Goal: Communication & Community: Participate in discussion

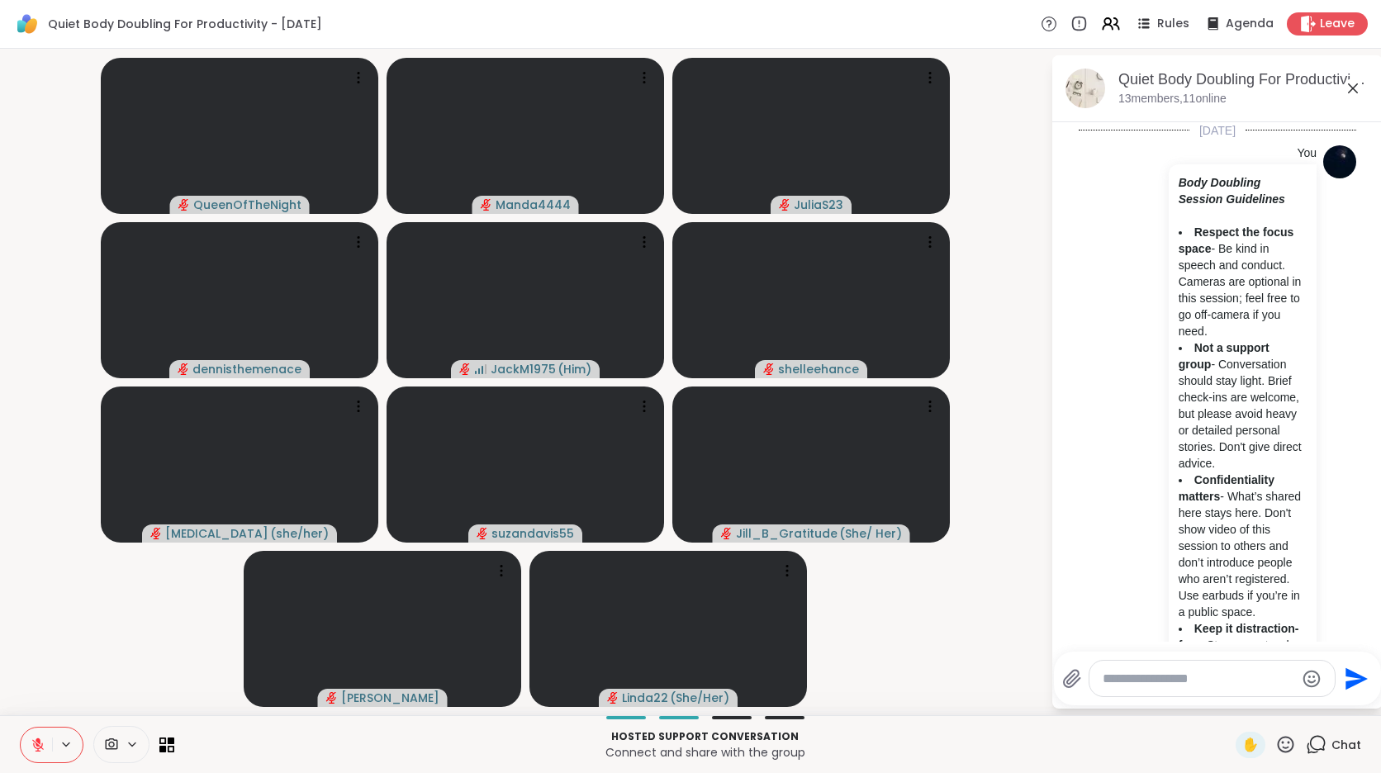
scroll to position [2713, 0]
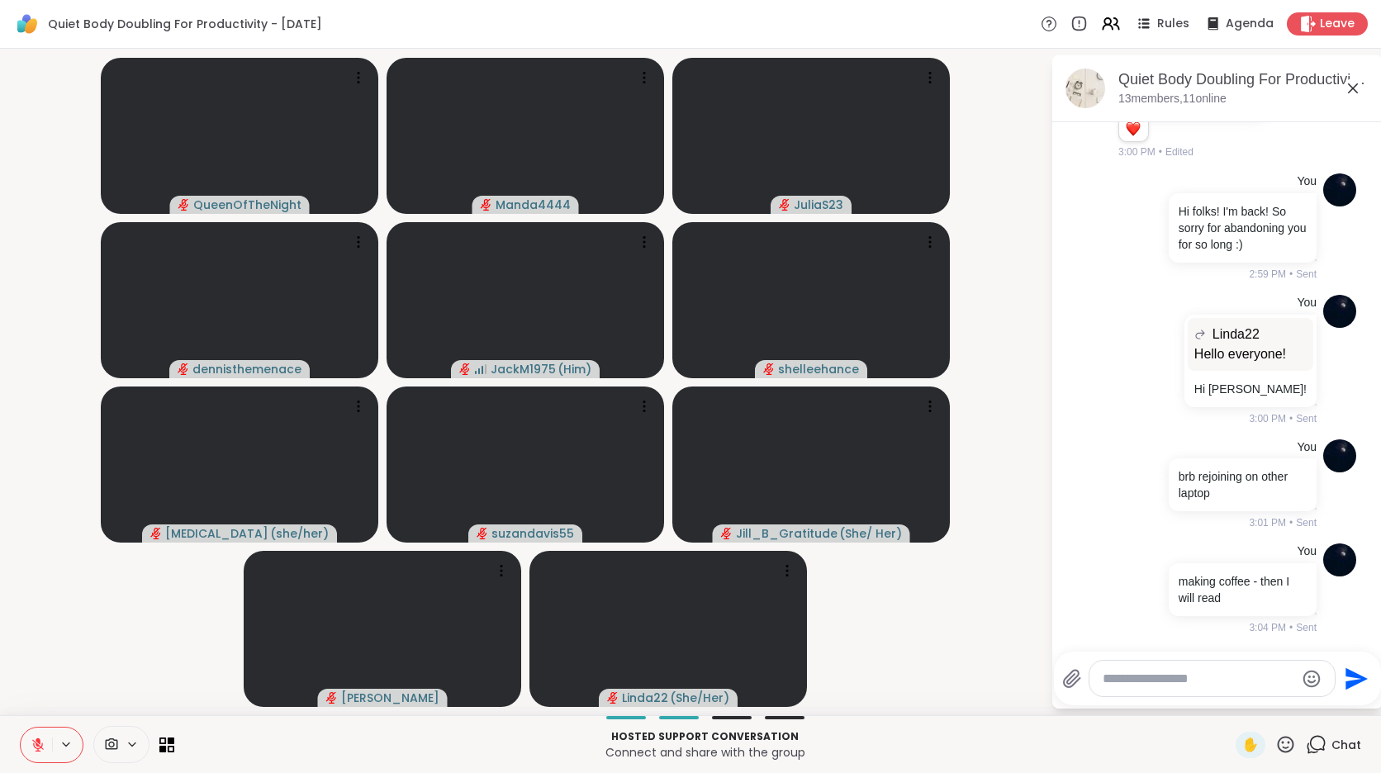
click at [44, 739] on icon at bounding box center [38, 745] width 15 height 15
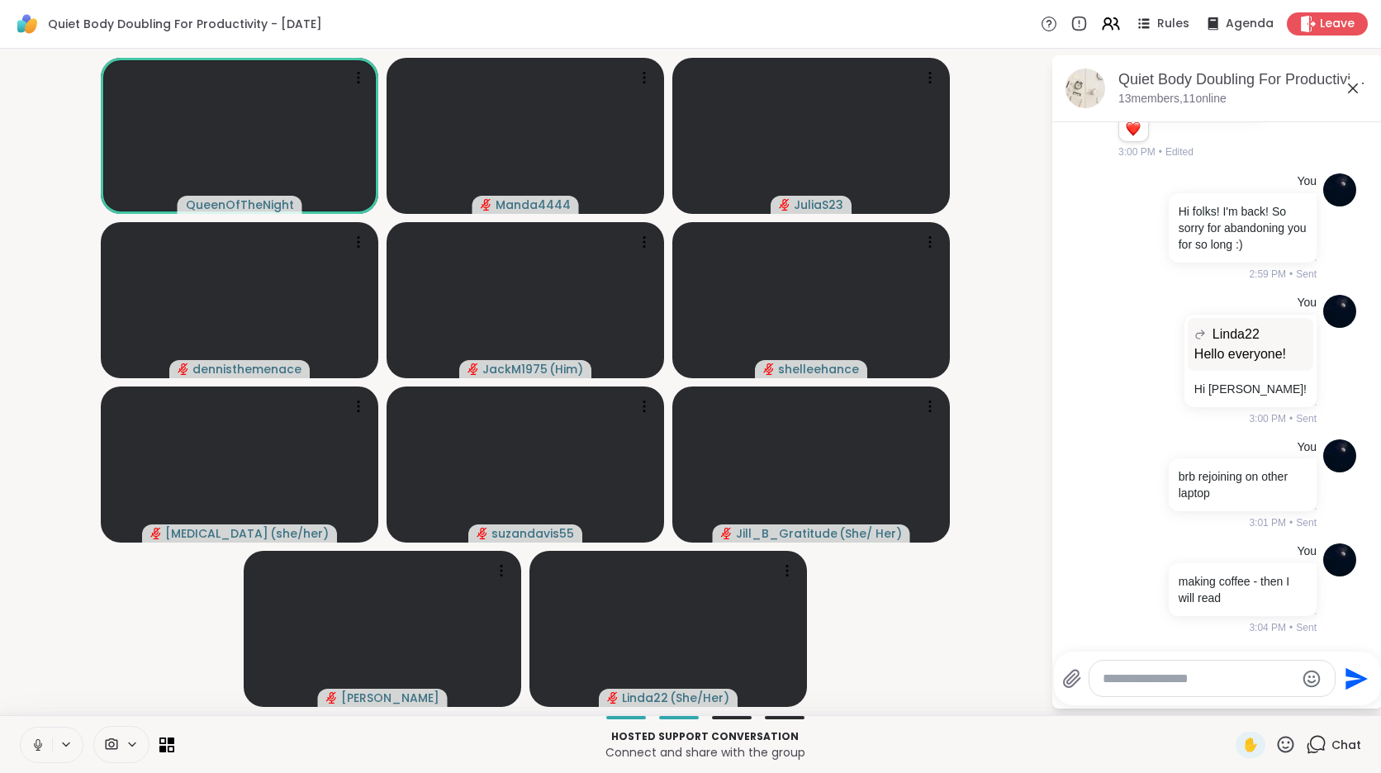
click at [44, 739] on icon at bounding box center [38, 745] width 15 height 15
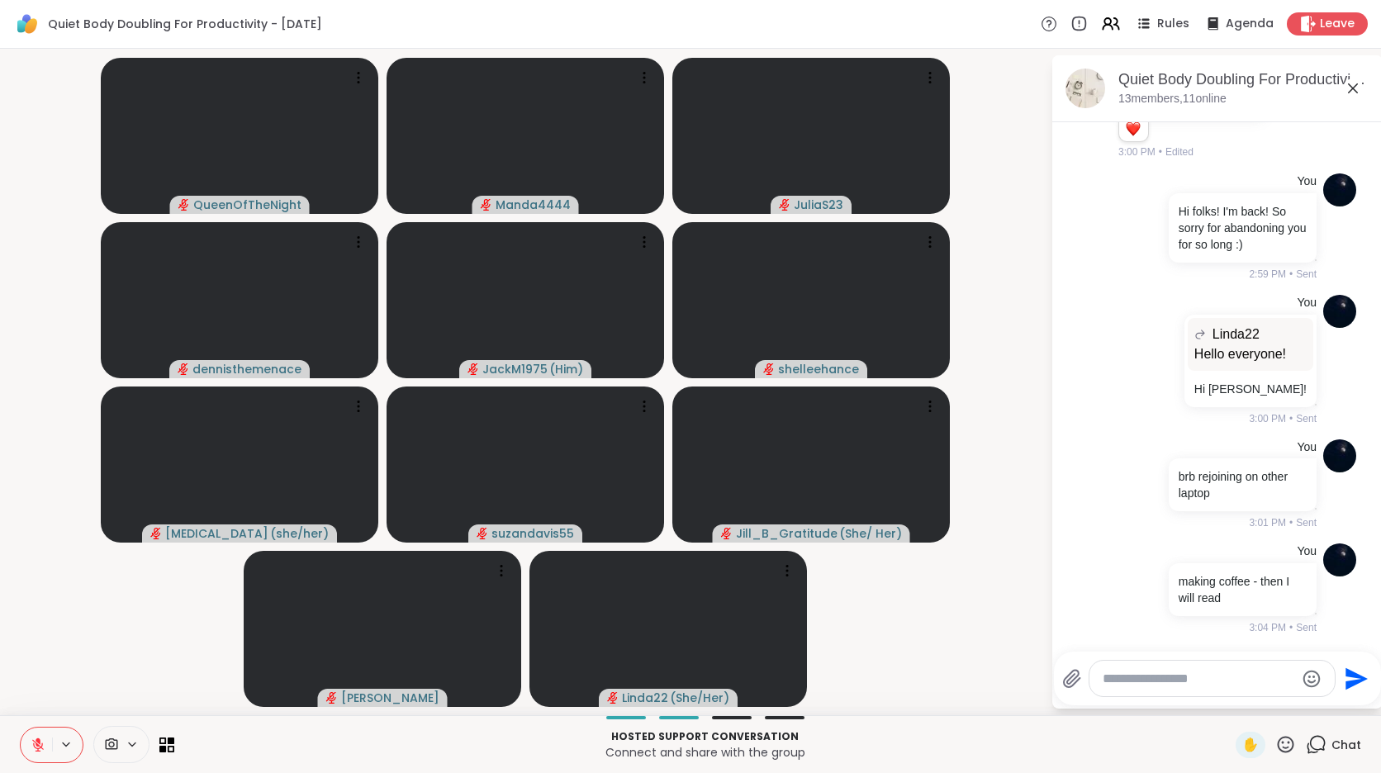
click at [78, 646] on video-player-container "QueenOfTheNight Manda4444 JuliaS23 dennisthemenace JackM1975 ( Him ) [PERSON_NA…" at bounding box center [525, 382] width 1031 height 654
click at [40, 744] on icon at bounding box center [38, 741] width 5 height 7
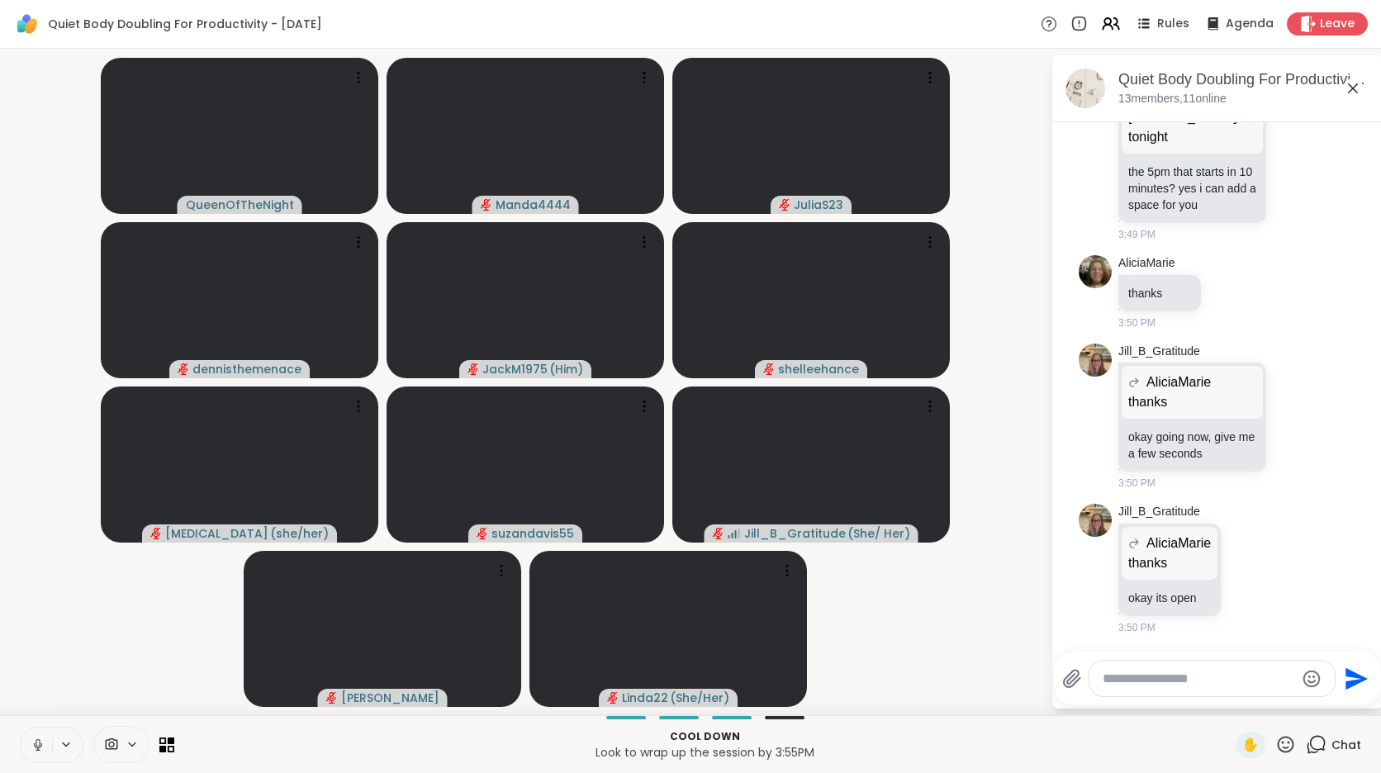
scroll to position [3425, 0]
click at [1151, 676] on textarea "Type your message" at bounding box center [1199, 679] width 193 height 17
paste textarea "**********"
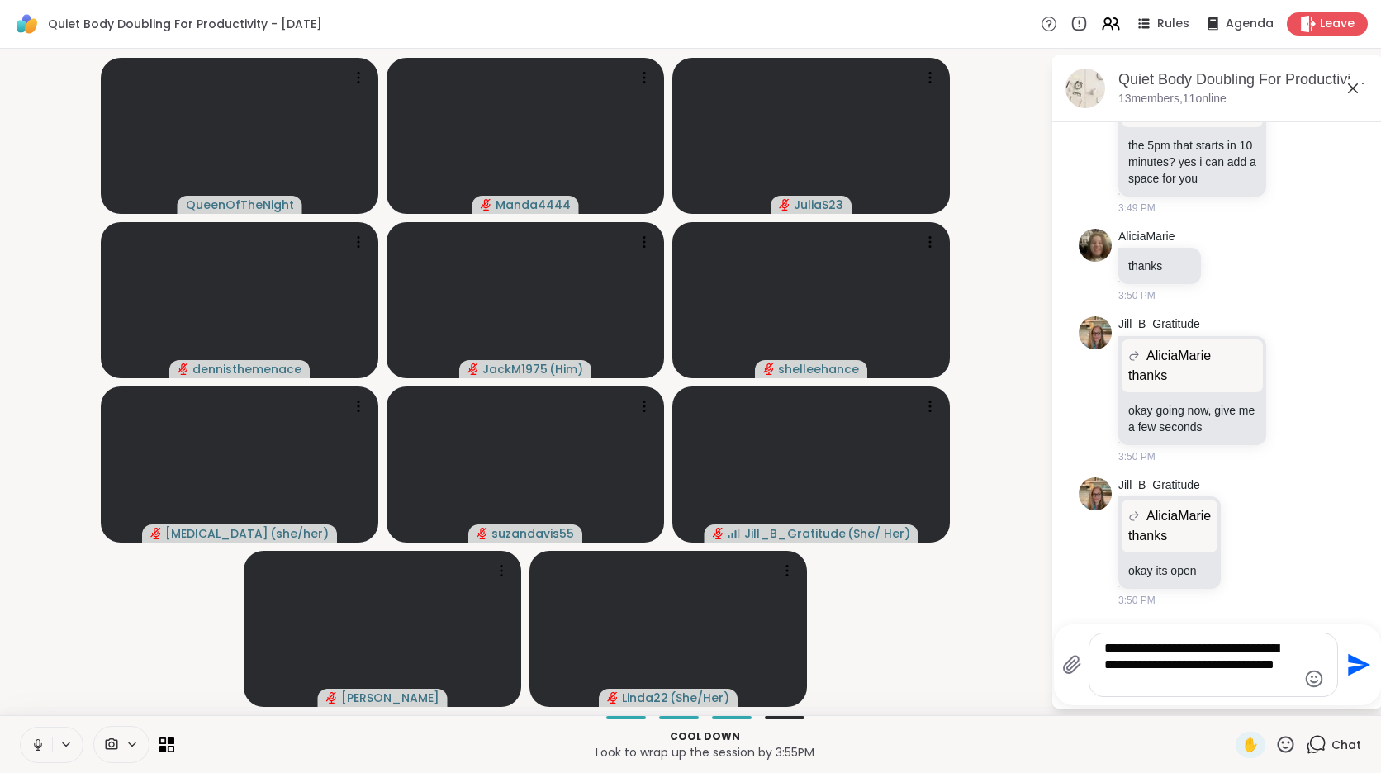
type textarea "**********"
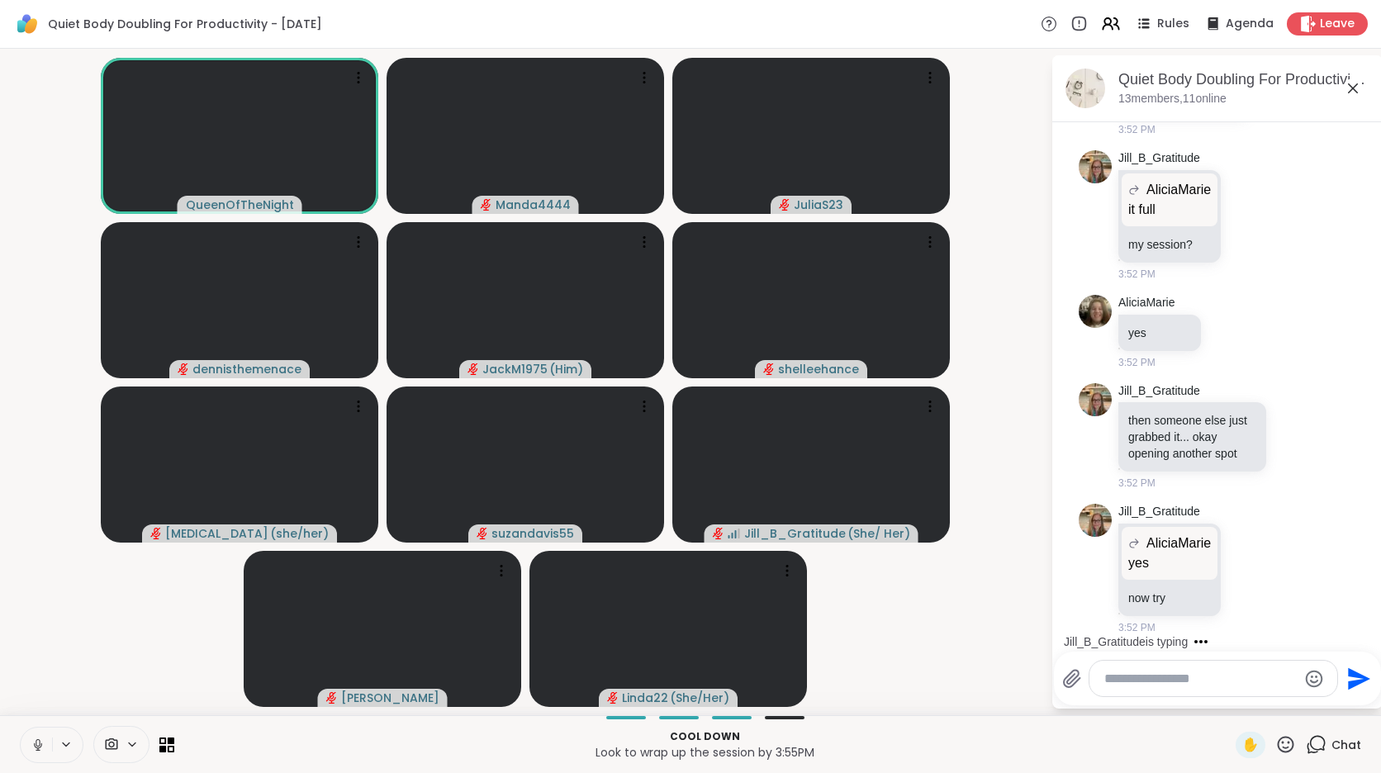
scroll to position [4707, 0]
click at [36, 755] on button at bounding box center [36, 745] width 31 height 35
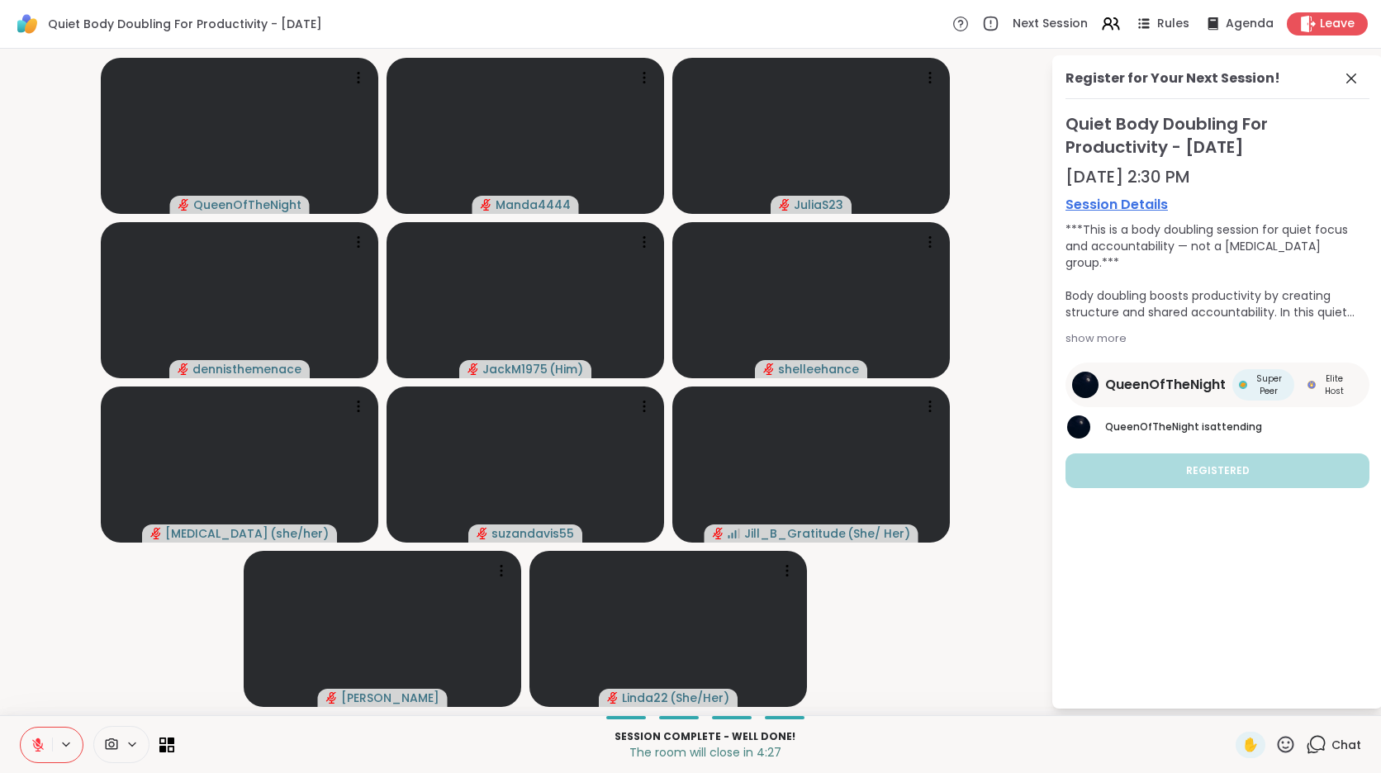
click at [36, 755] on button at bounding box center [36, 745] width 31 height 35
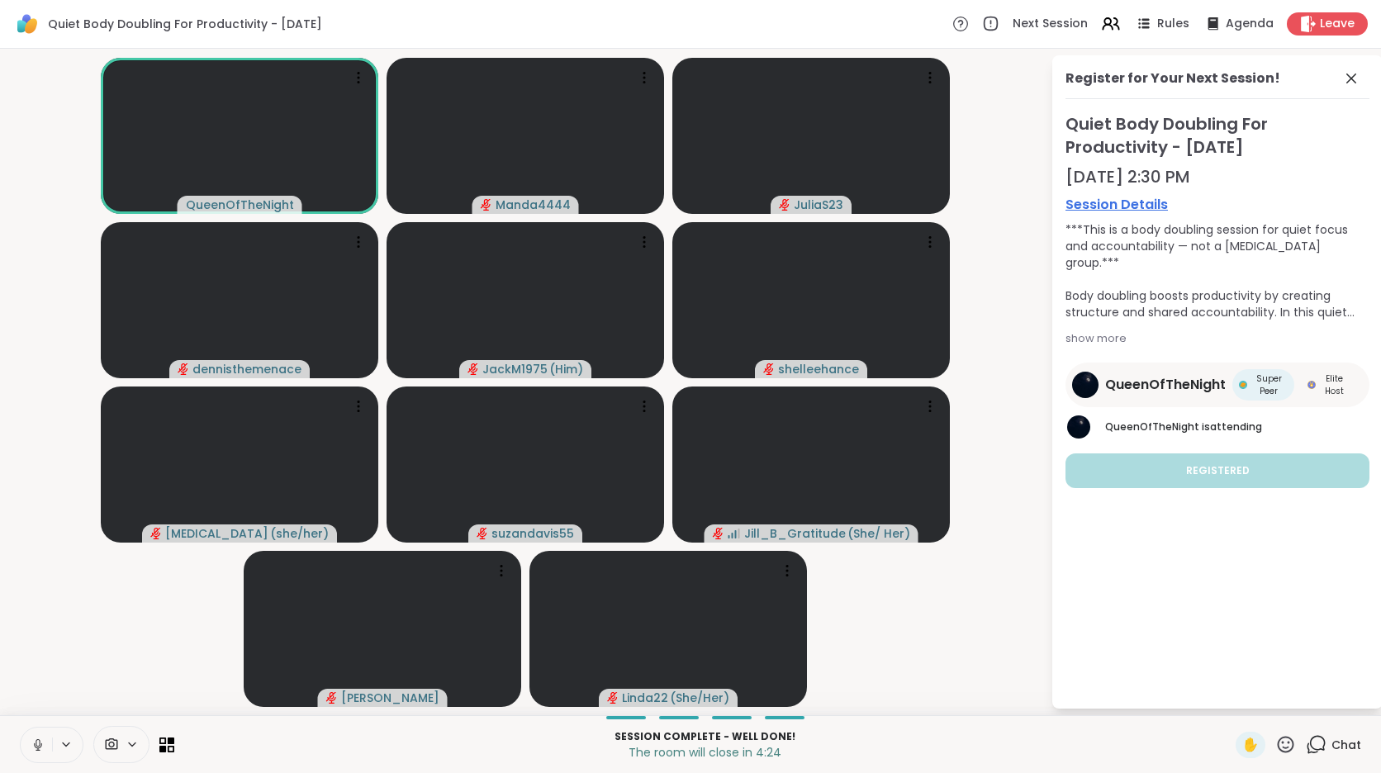
click at [72, 648] on video-player-container "QueenOfTheNight Manda4444 JuliaS23 dennisthemenace JackM1975 ( Him ) [PERSON_NA…" at bounding box center [525, 382] width 1031 height 654
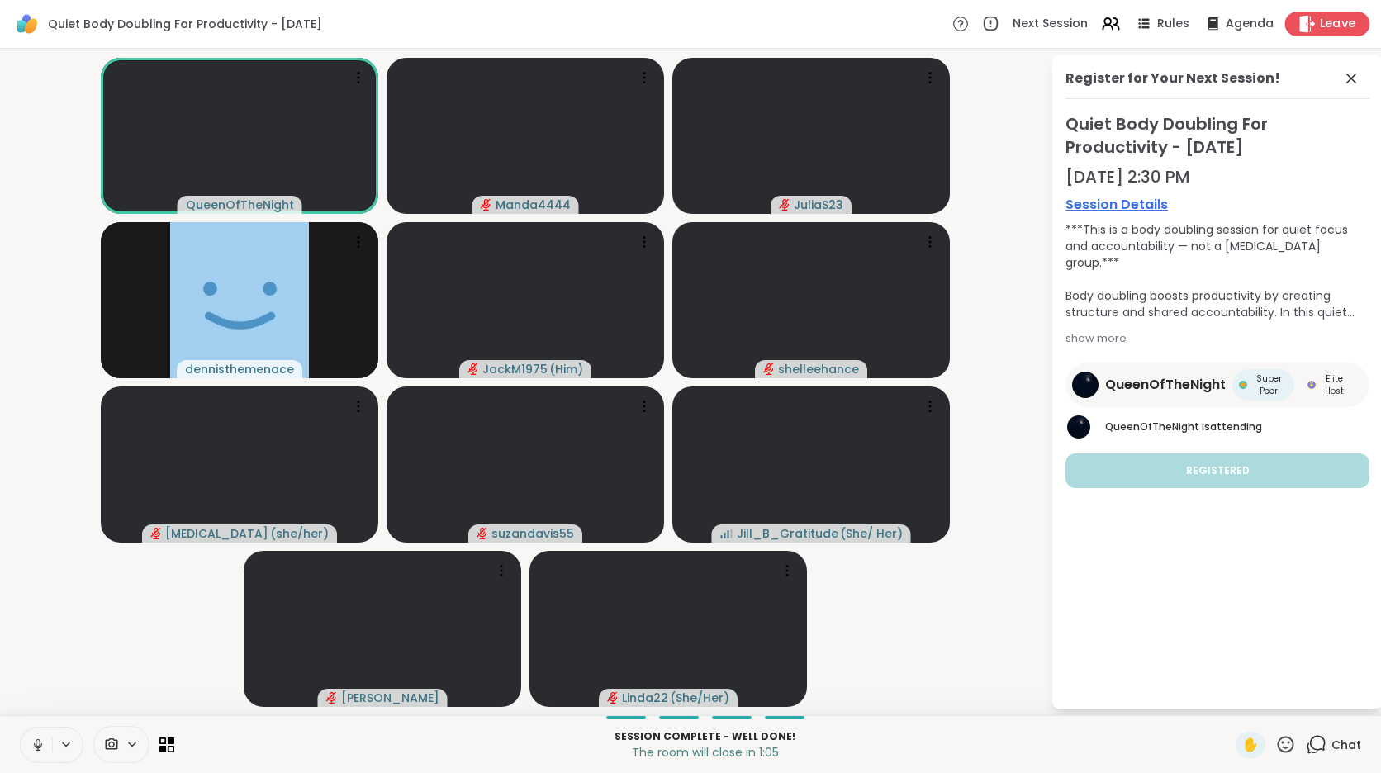
click at [1331, 16] on span "Leave" at bounding box center [1338, 24] width 36 height 17
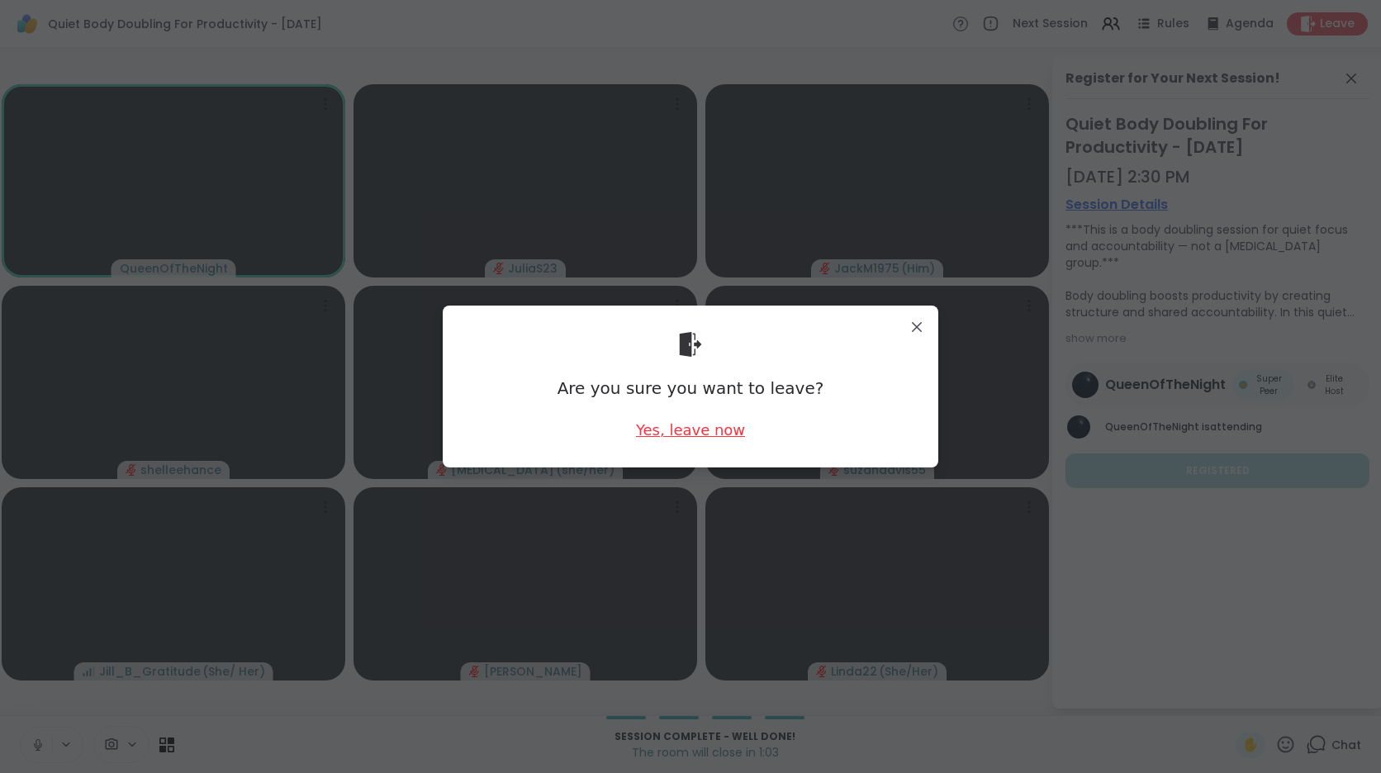
click at [676, 437] on div "Yes, leave now" at bounding box center [690, 430] width 109 height 21
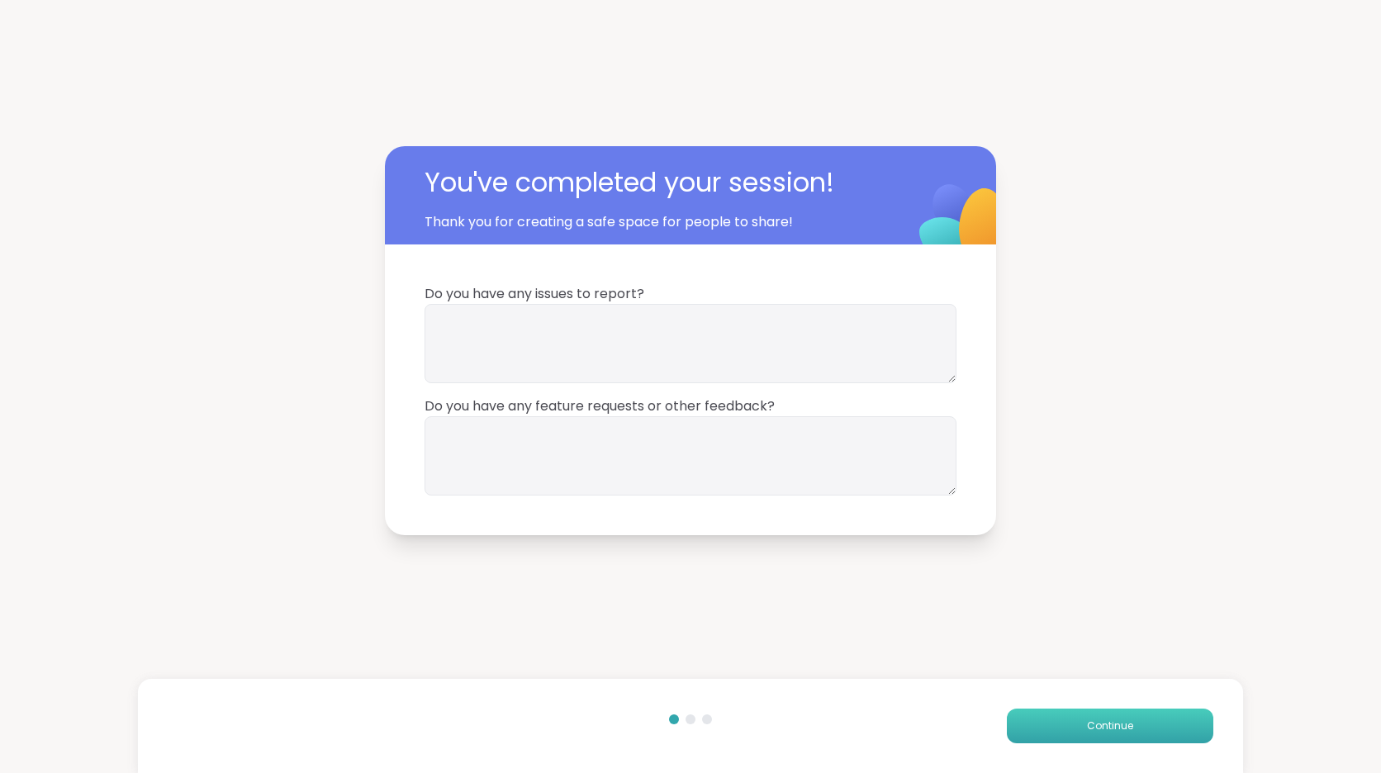
click at [1099, 734] on button "Continue" at bounding box center [1110, 726] width 207 height 35
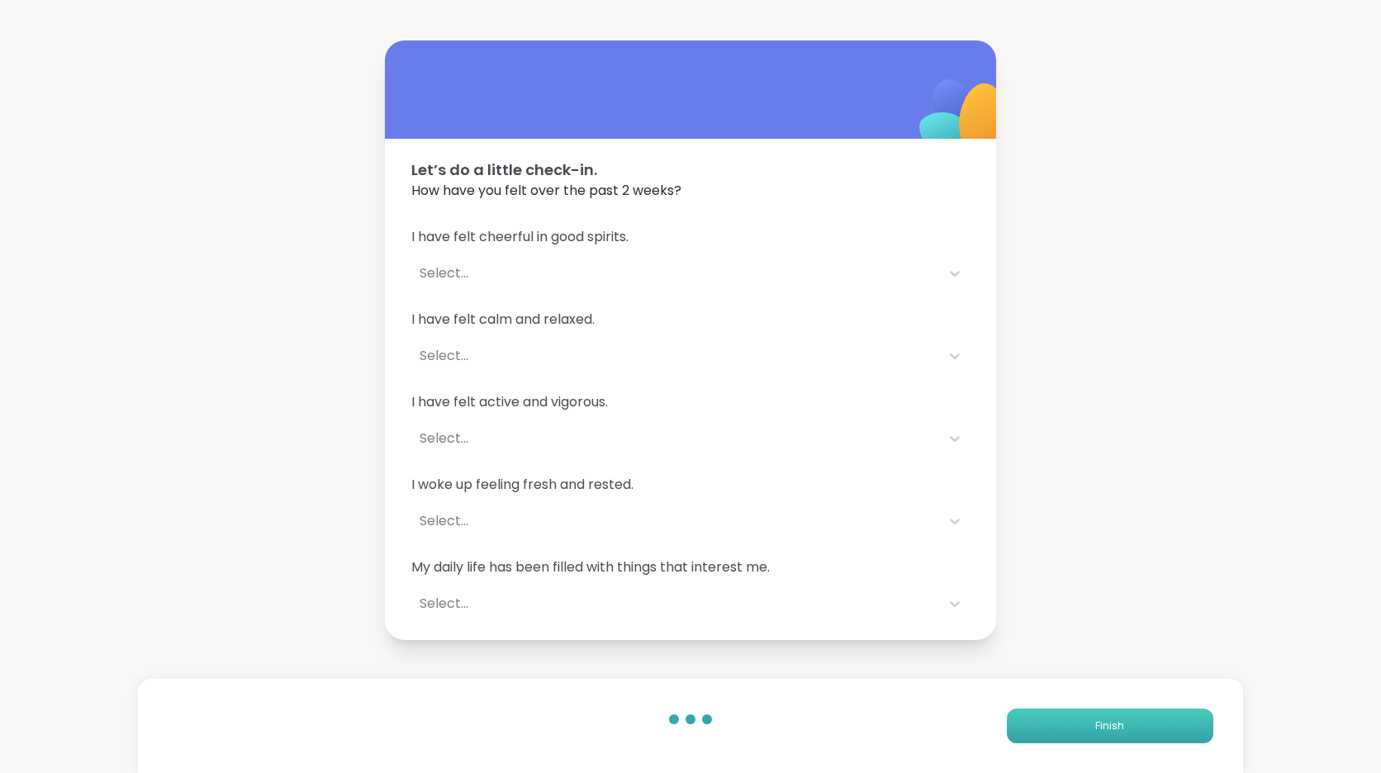
click at [1099, 734] on button "Finish" at bounding box center [1110, 726] width 207 height 35
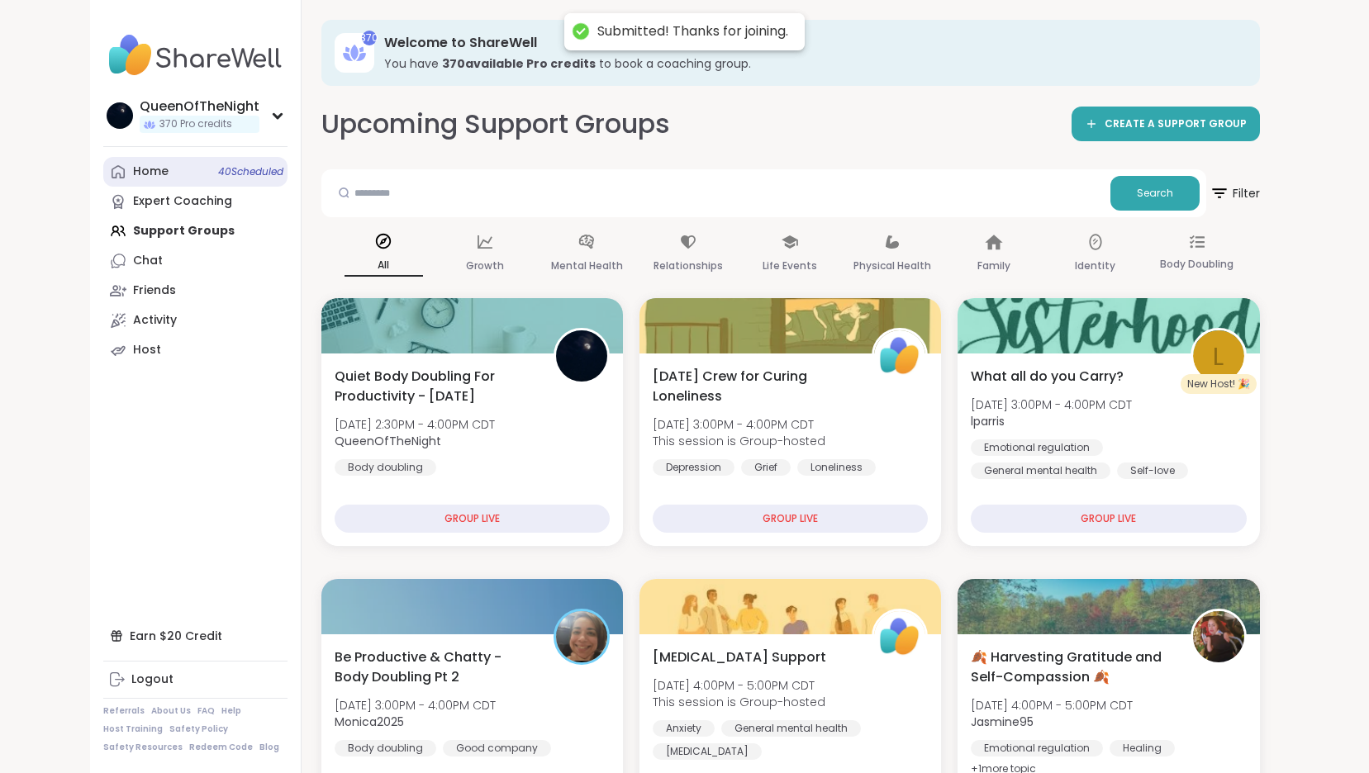
click at [176, 165] on link "Home 40 Scheduled" at bounding box center [195, 172] width 184 height 30
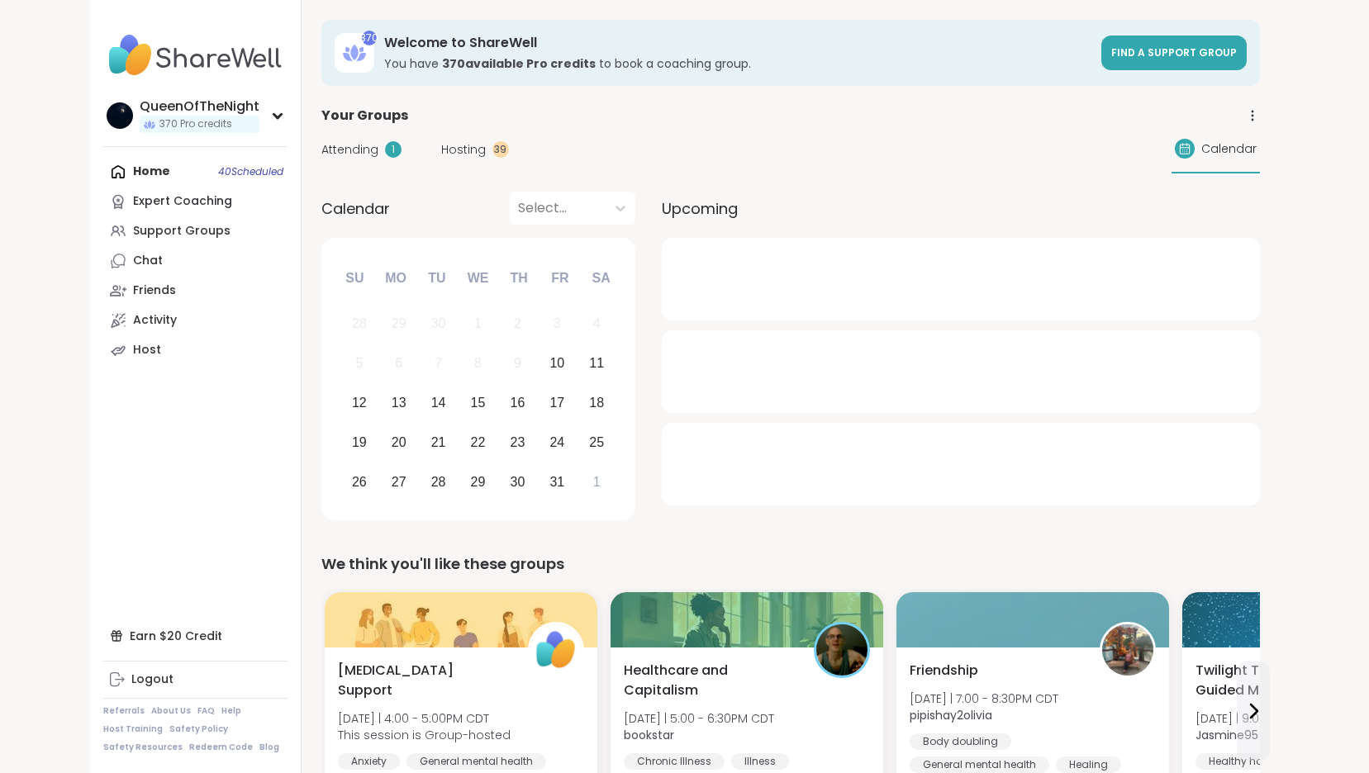
click at [466, 157] on span "Hosting" at bounding box center [463, 149] width 45 height 17
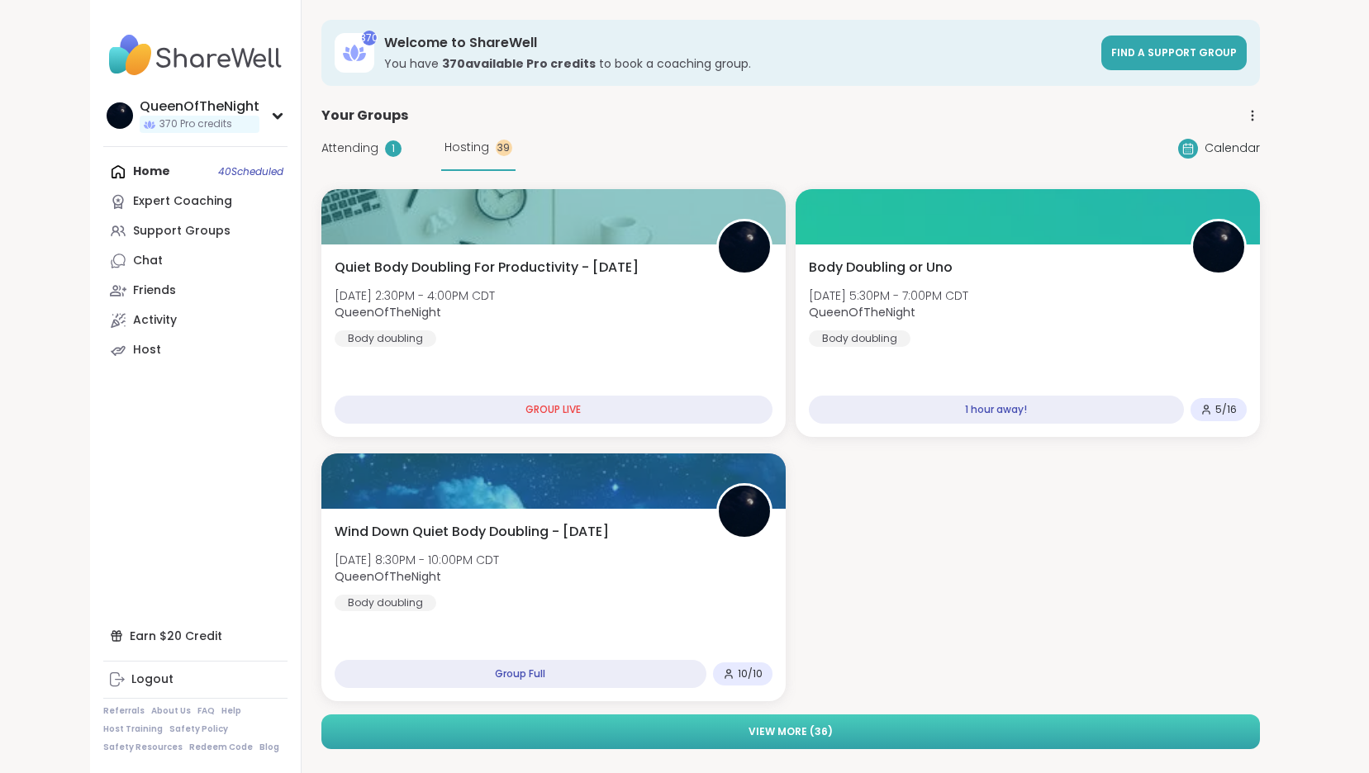
click at [853, 743] on button "View More ( 36 )" at bounding box center [790, 732] width 939 height 35
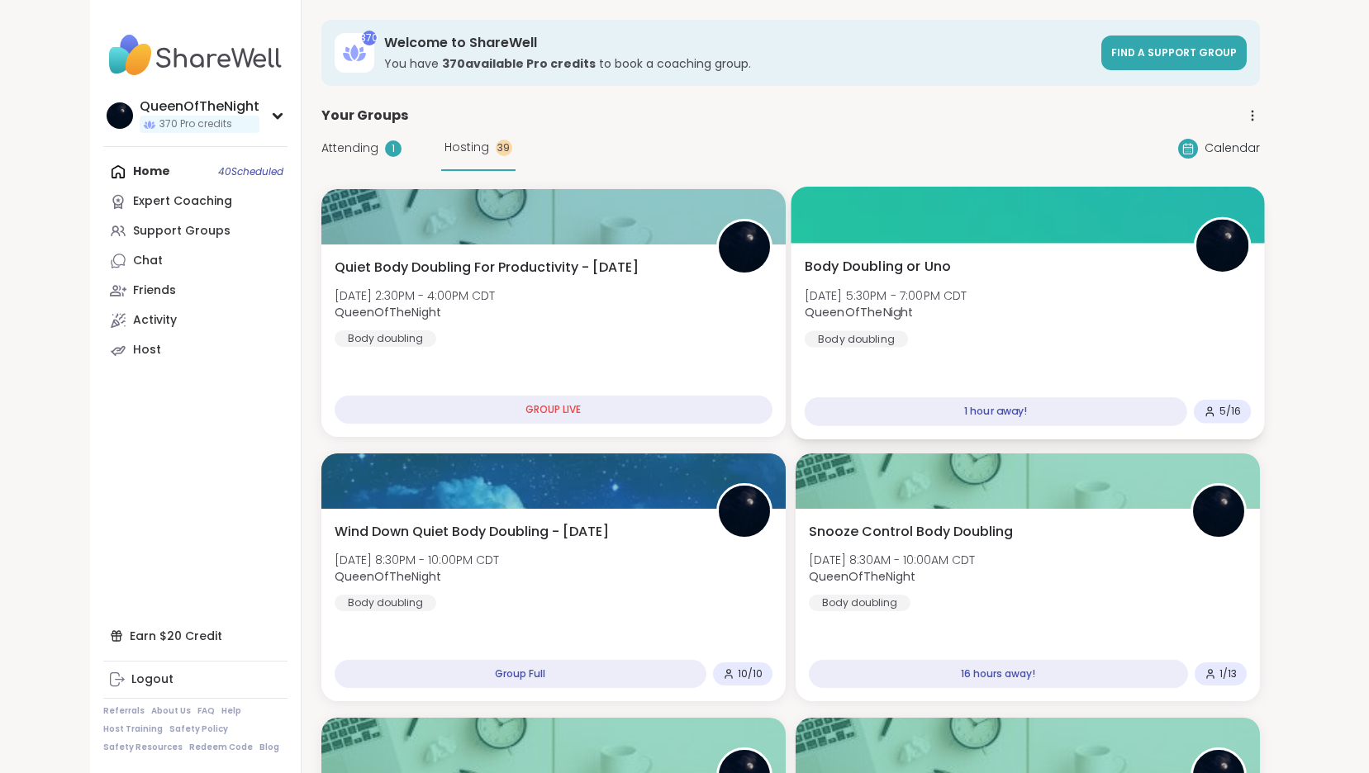
click at [1098, 310] on div "Body Doubling or Uno [DATE] 5:30PM - 7:00PM CDT QueenOfTheNight Body doubling" at bounding box center [1027, 302] width 447 height 91
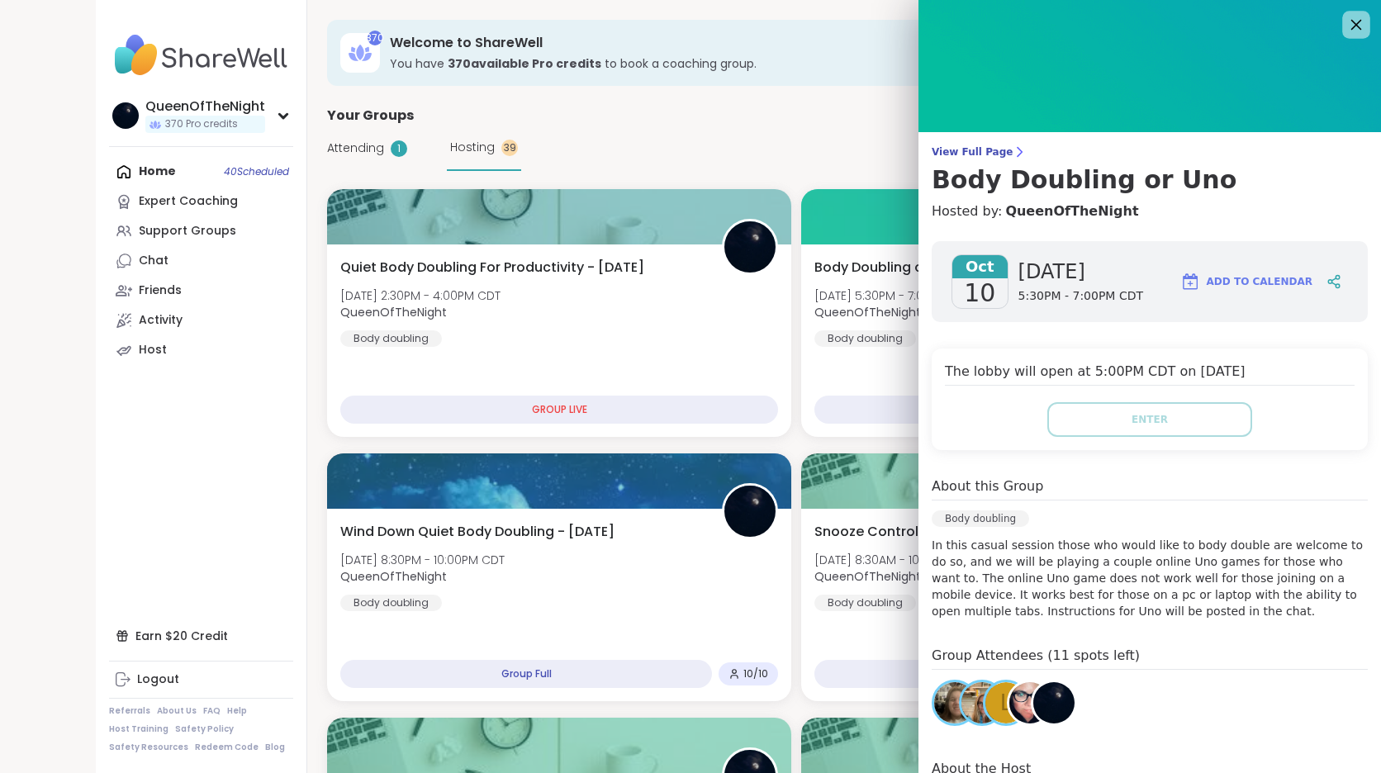
click at [1346, 28] on icon at bounding box center [1356, 24] width 21 height 21
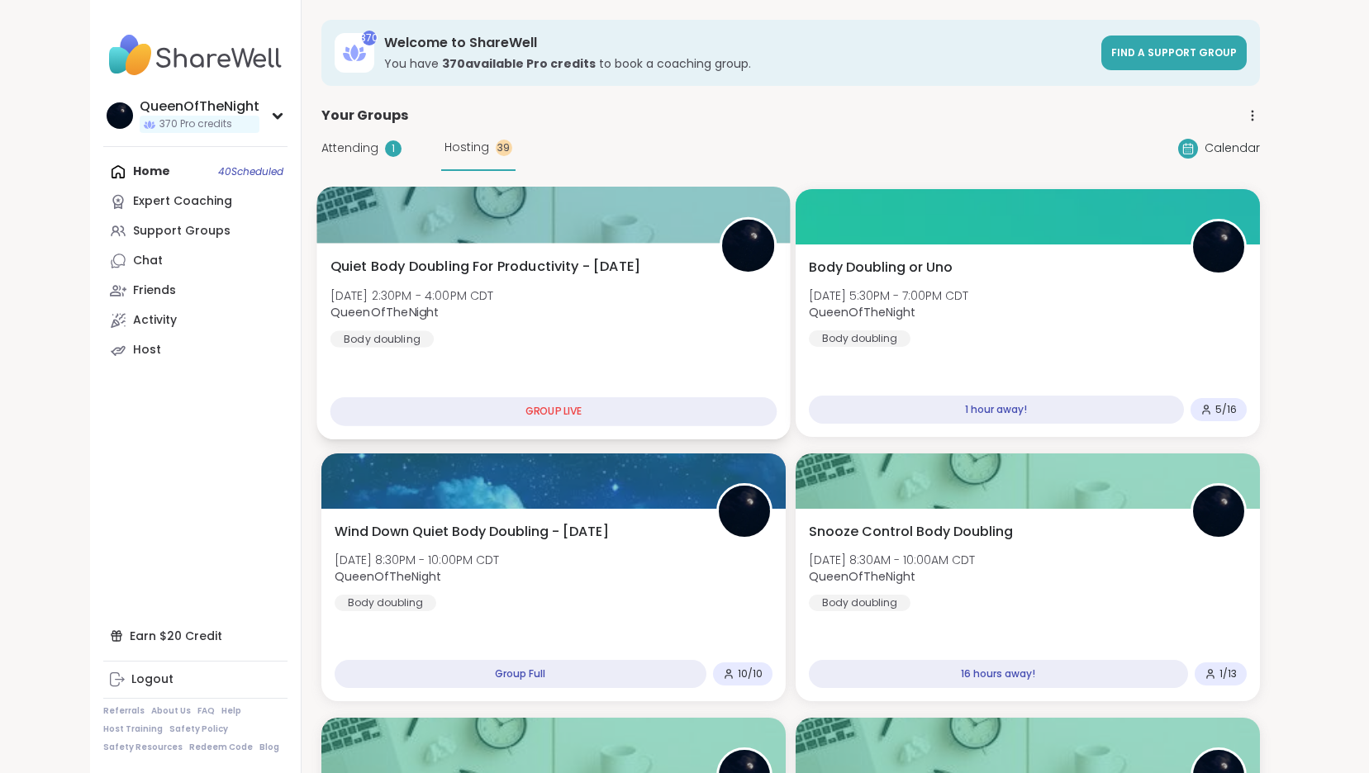
click at [654, 315] on div "Quiet Body Doubling For Productivity - [DATE] [DATE] 2:30PM - 4:00PM CDT QueenO…" at bounding box center [553, 302] width 447 height 91
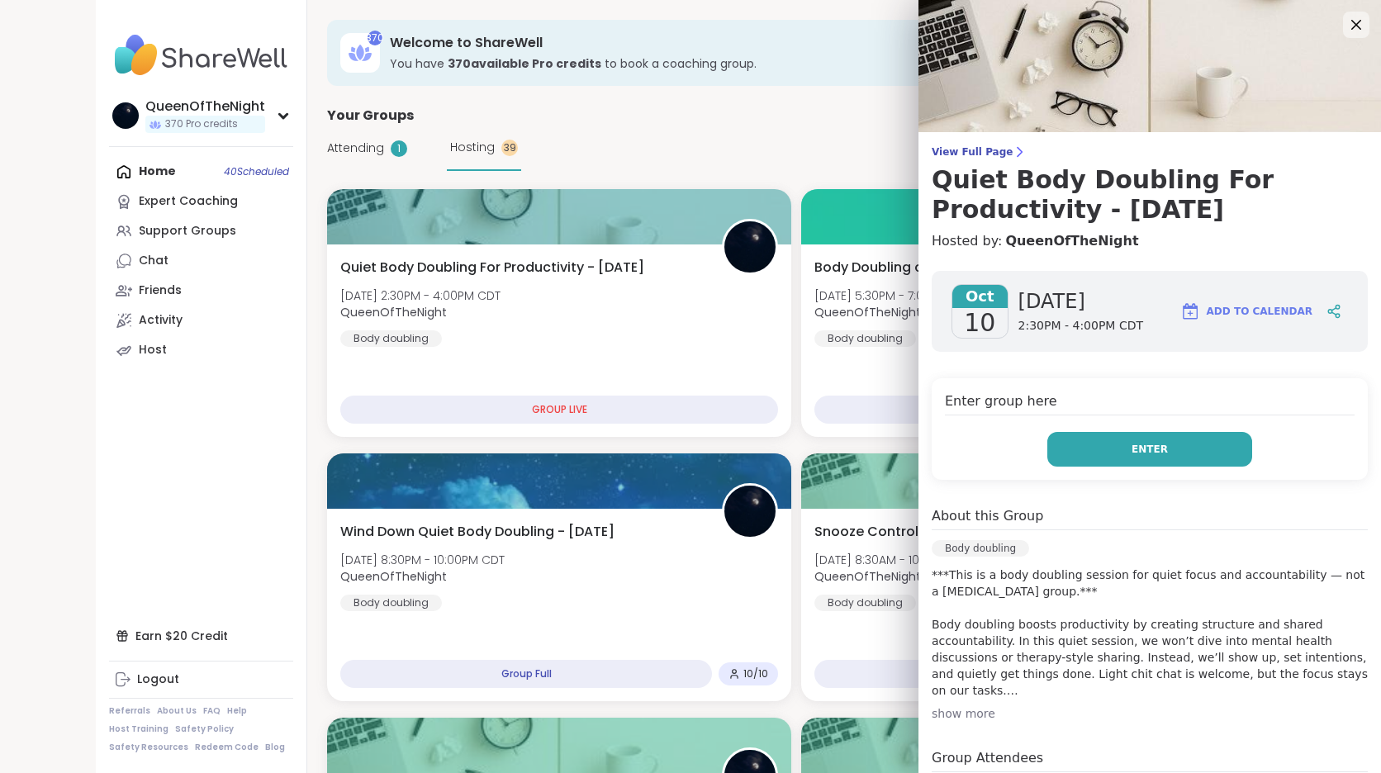
click at [1110, 446] on button "Enter" at bounding box center [1150, 449] width 205 height 35
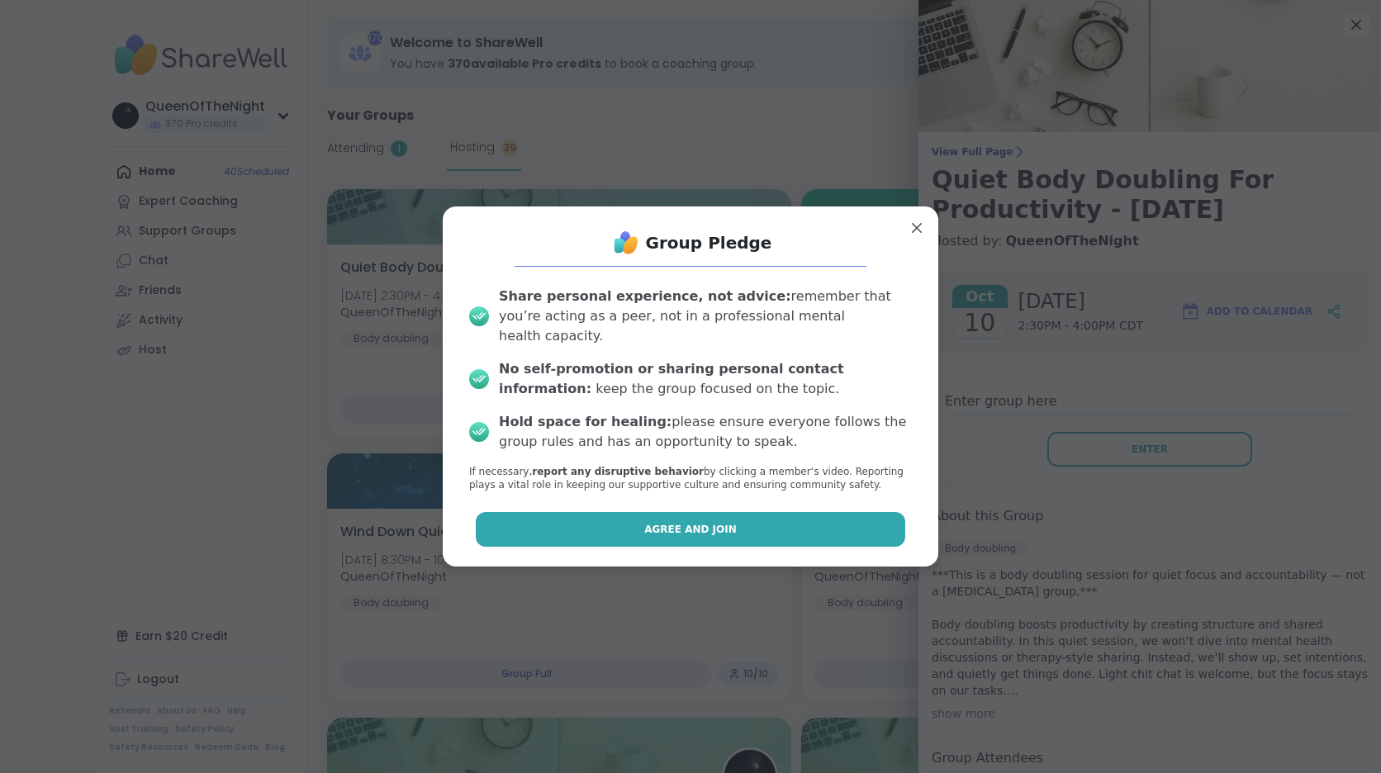
click at [620, 530] on button "Agree and Join" at bounding box center [691, 529] width 430 height 35
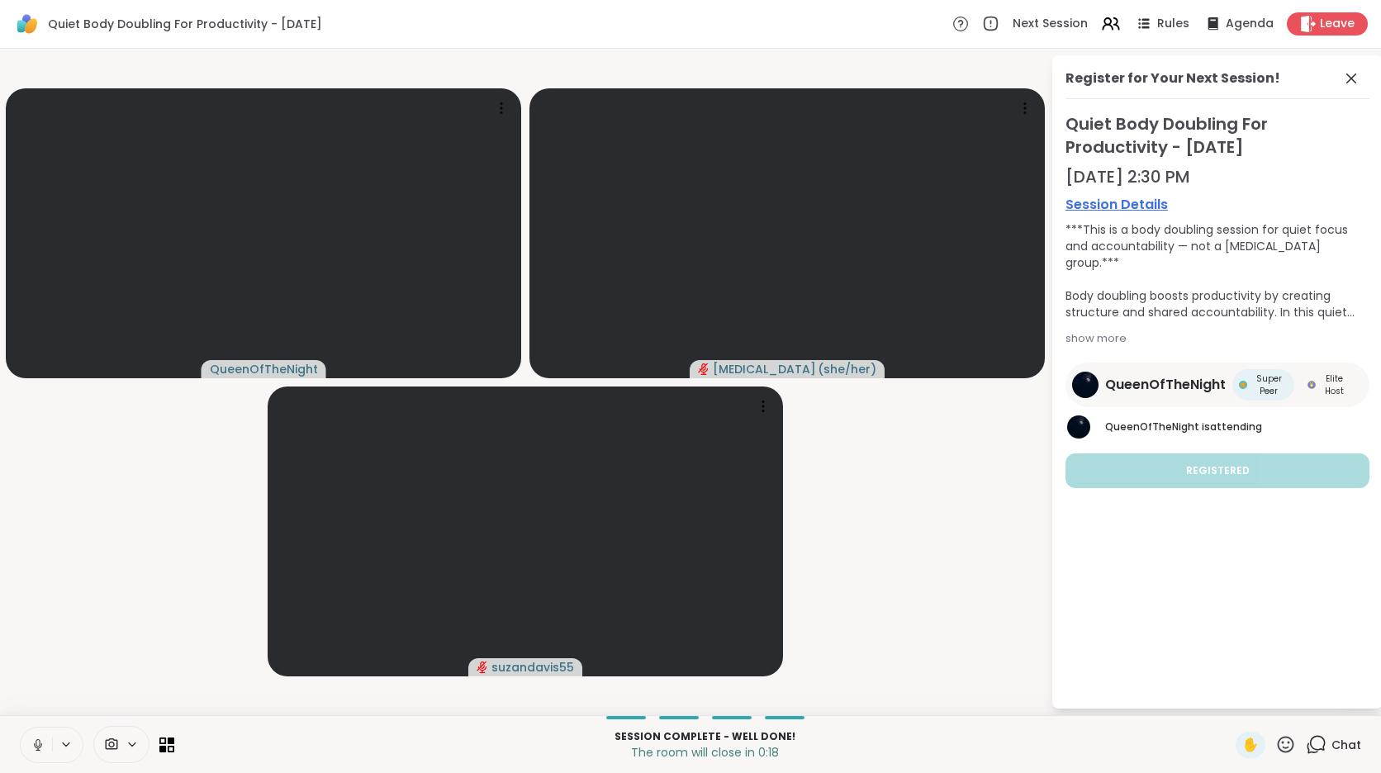
click at [38, 744] on icon at bounding box center [38, 745] width 15 height 15
click at [1310, 750] on icon at bounding box center [1318, 743] width 16 height 15
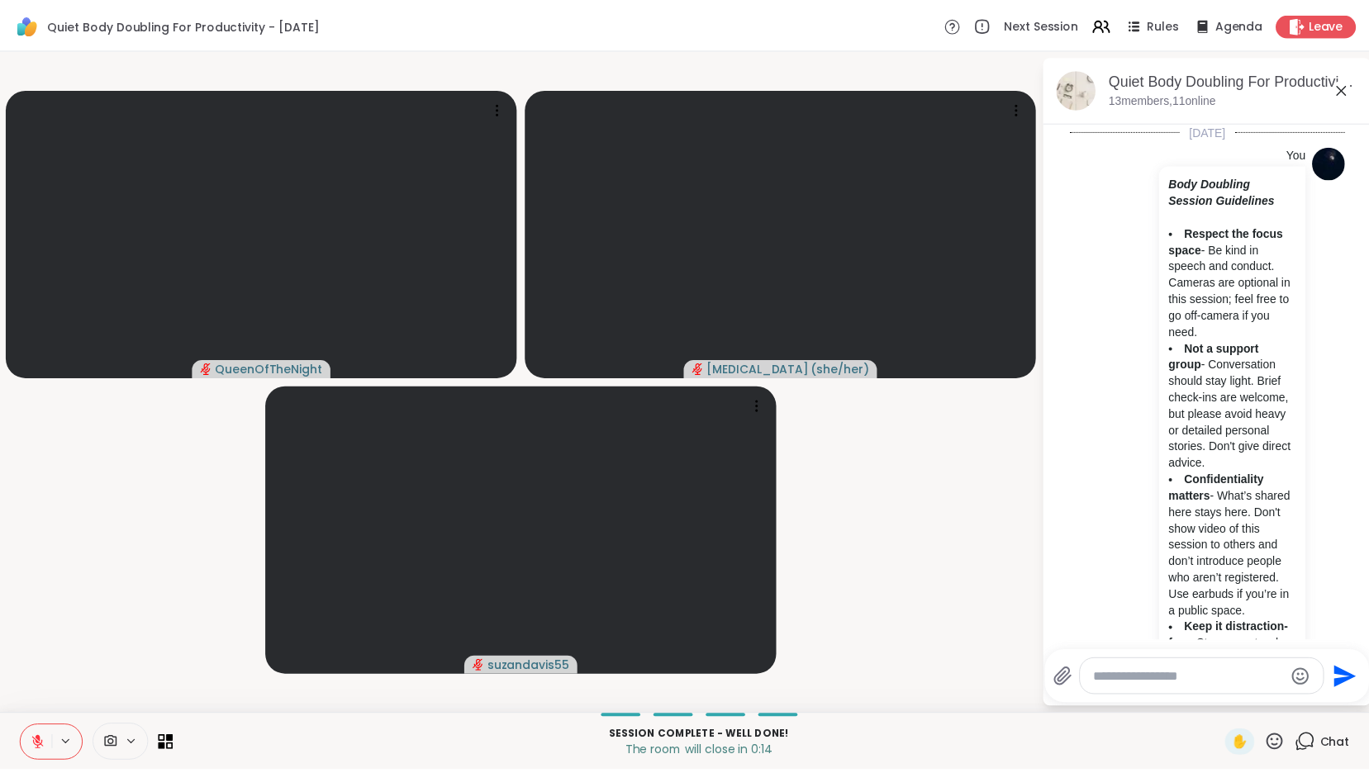
scroll to position [4707, 0]
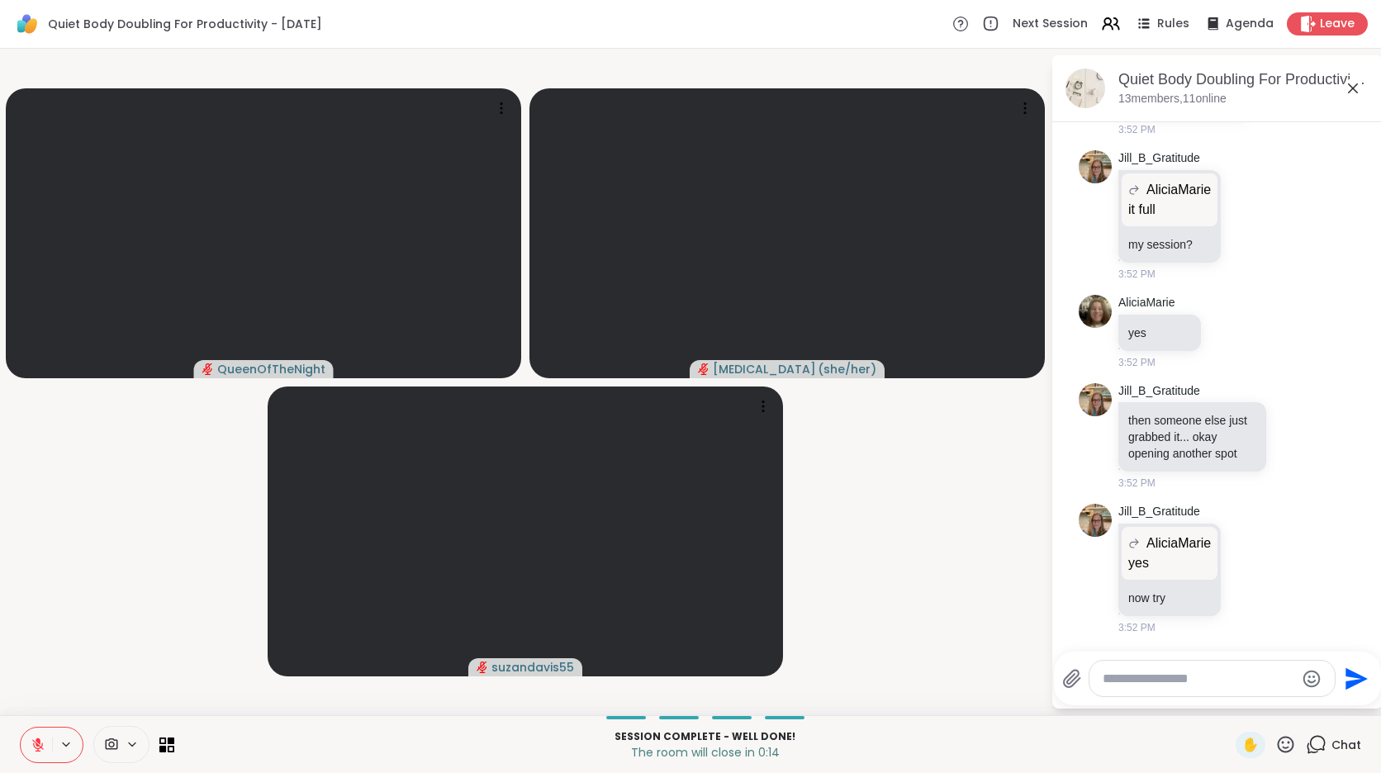
click at [1203, 682] on textarea "Type your message" at bounding box center [1199, 679] width 193 height 17
click at [1325, 28] on span "Leave" at bounding box center [1338, 24] width 36 height 17
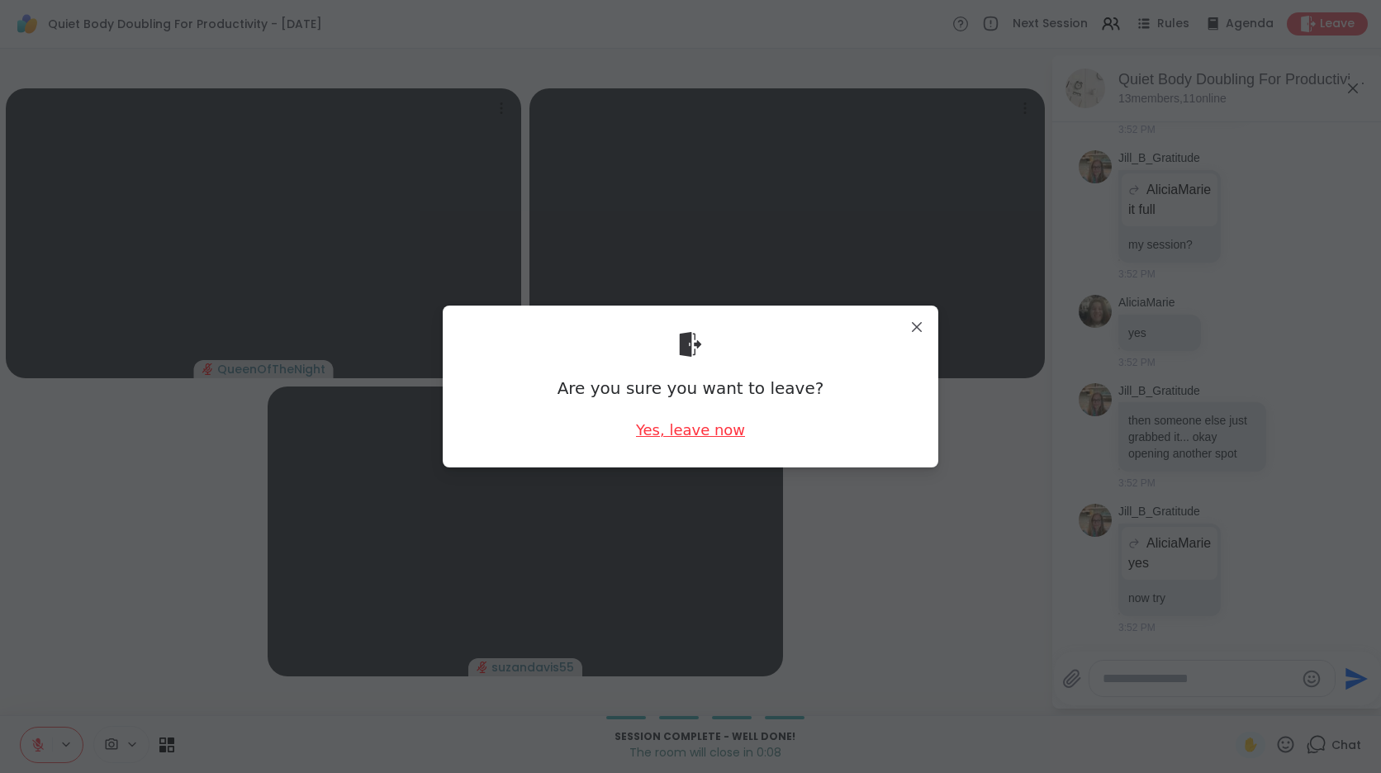
click at [702, 435] on div "Yes, leave now" at bounding box center [690, 430] width 109 height 21
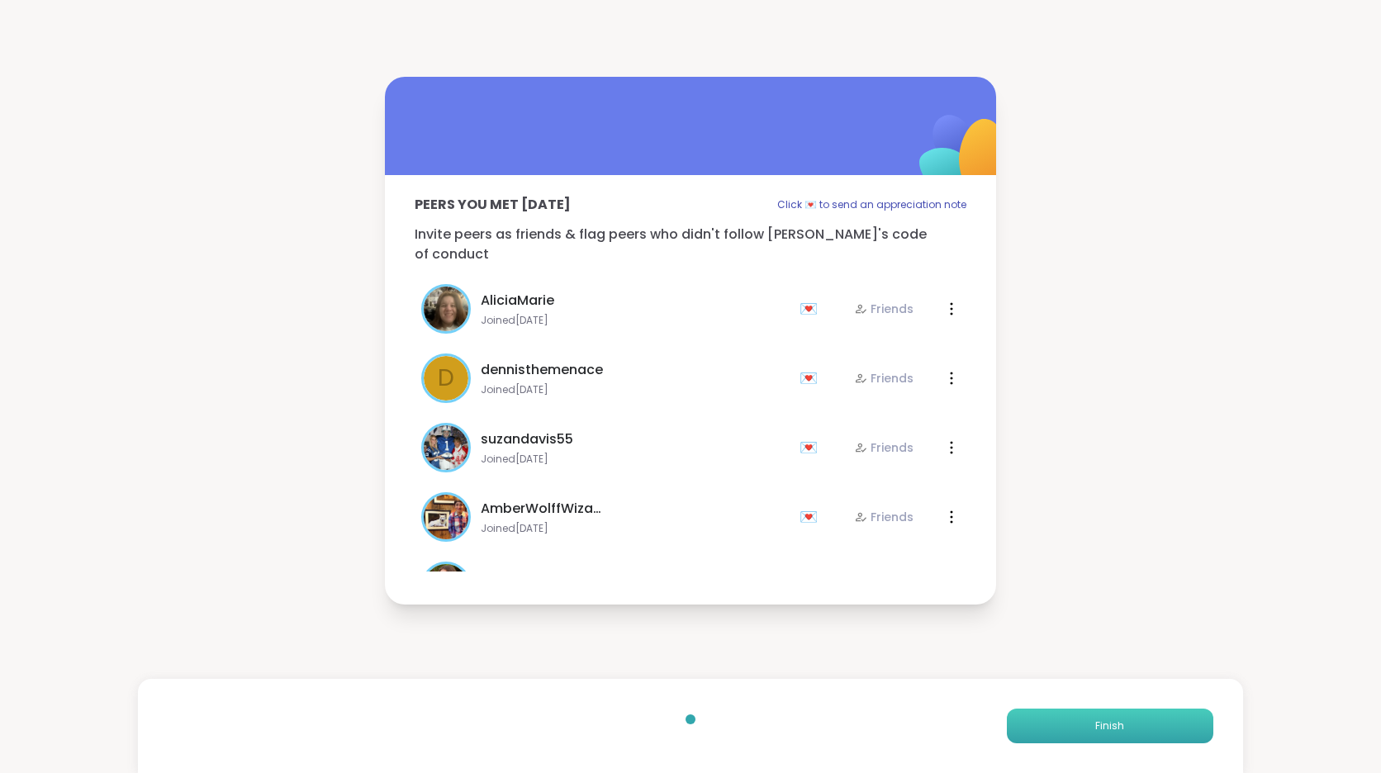
click at [1143, 725] on button "Finish" at bounding box center [1110, 726] width 207 height 35
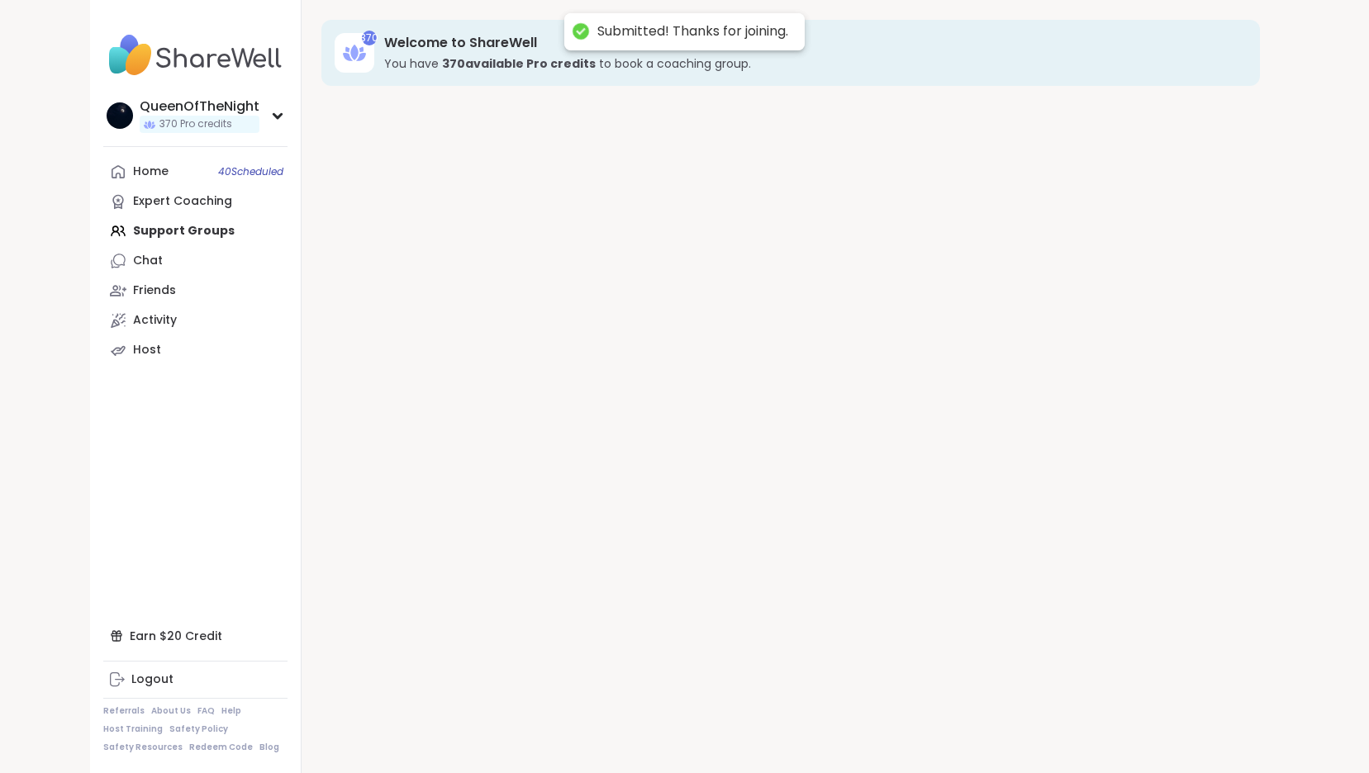
click at [1143, 725] on div "370 Welcome to ShareWell You have 370 available Pro credit s to book a coaching…" at bounding box center [791, 386] width 978 height 773
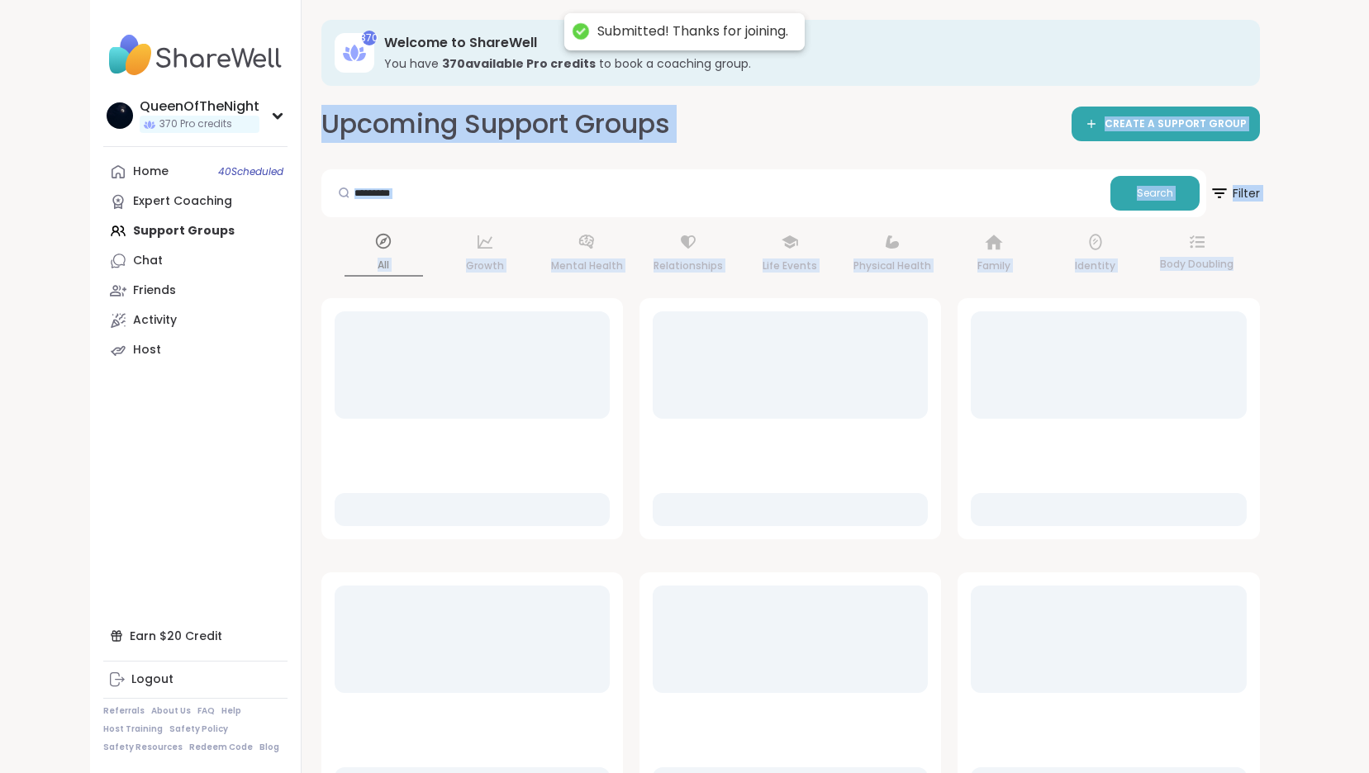
click at [1143, 725] on div at bounding box center [1108, 746] width 275 height 107
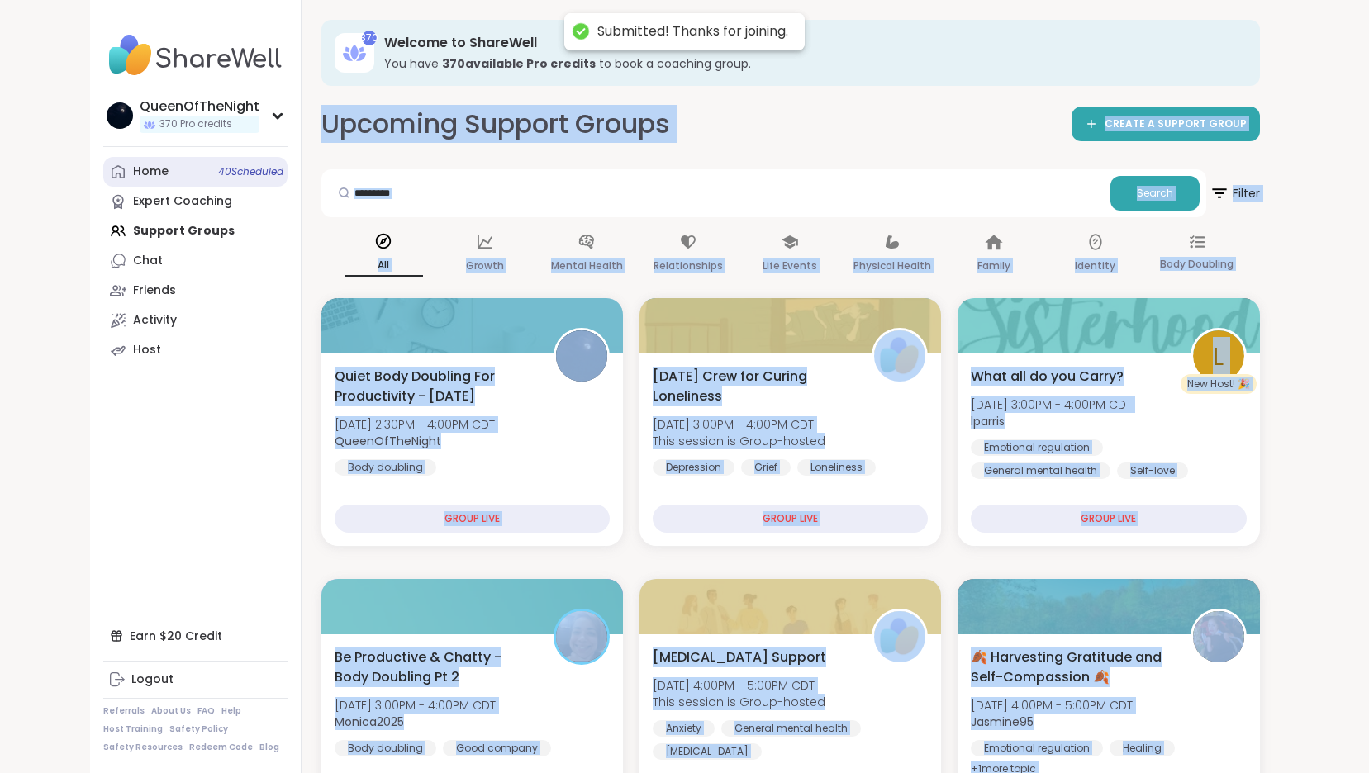
click at [167, 179] on div "Home 40 Scheduled" at bounding box center [151, 172] width 36 height 17
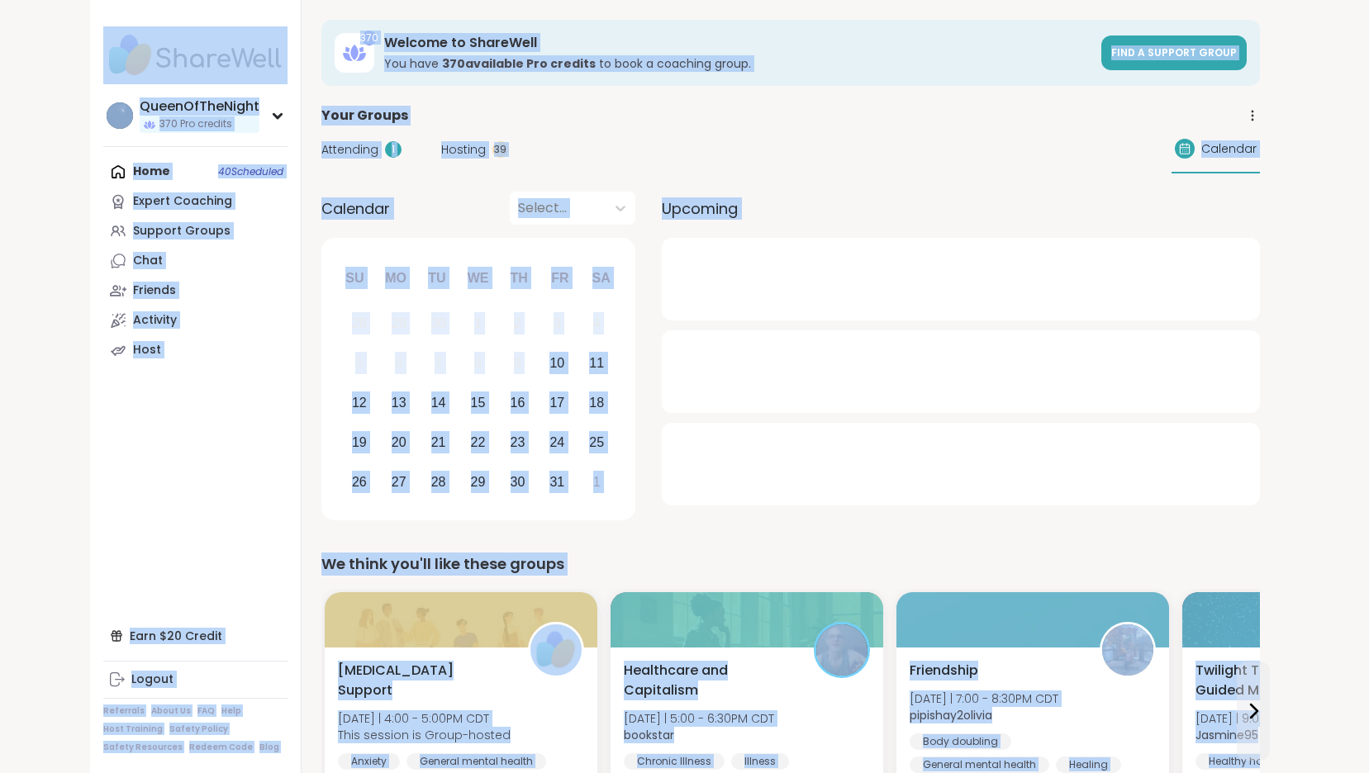
click at [467, 149] on span "Hosting" at bounding box center [463, 149] width 45 height 17
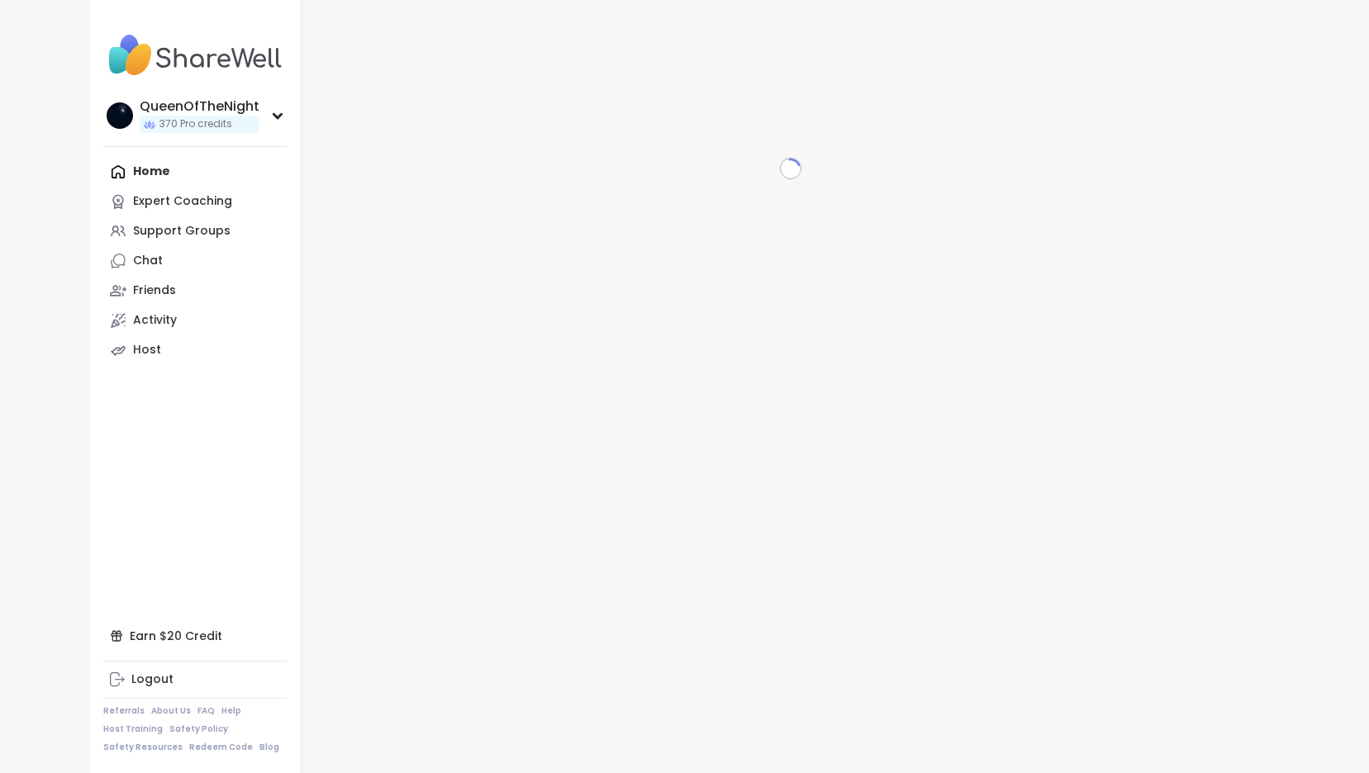
click at [209, 226] on div "Support Groups" at bounding box center [181, 231] width 97 height 17
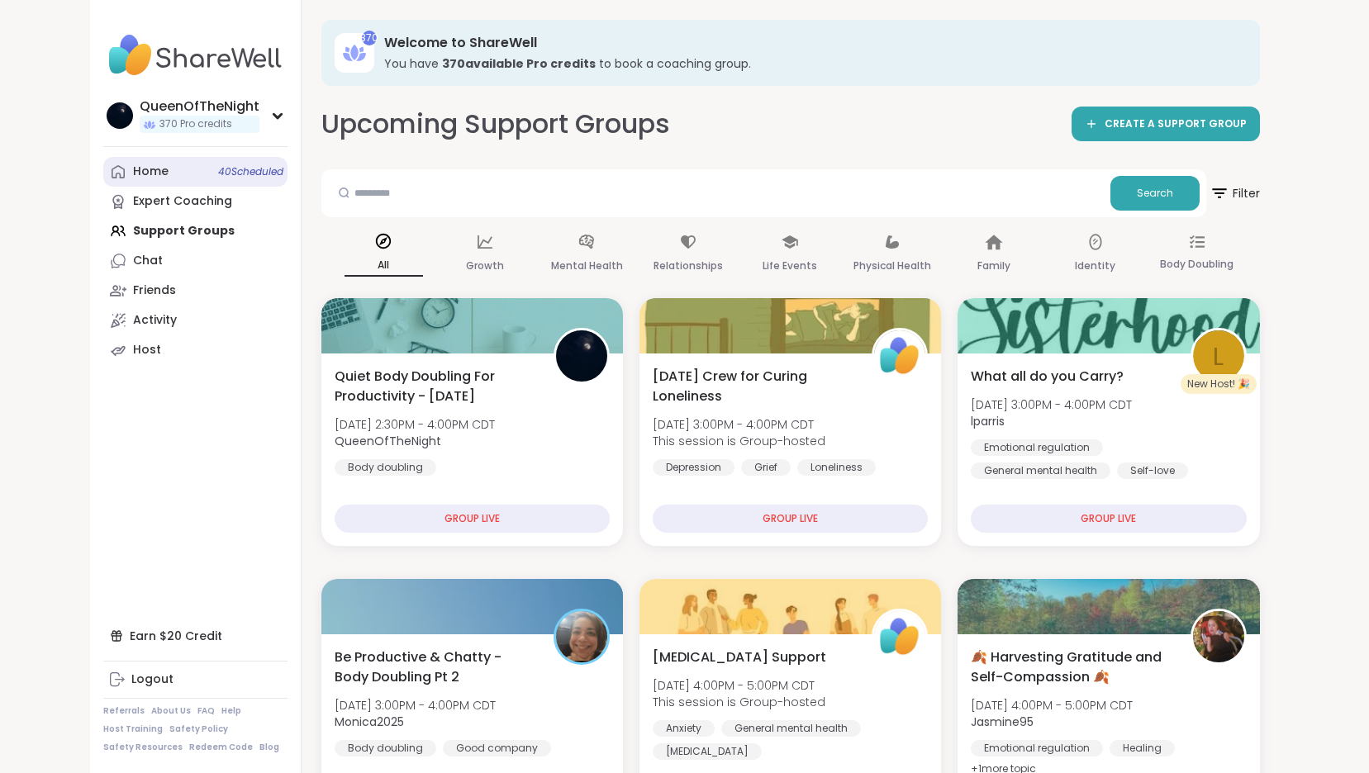
click at [191, 174] on link "Home 40 Scheduled" at bounding box center [195, 172] width 184 height 30
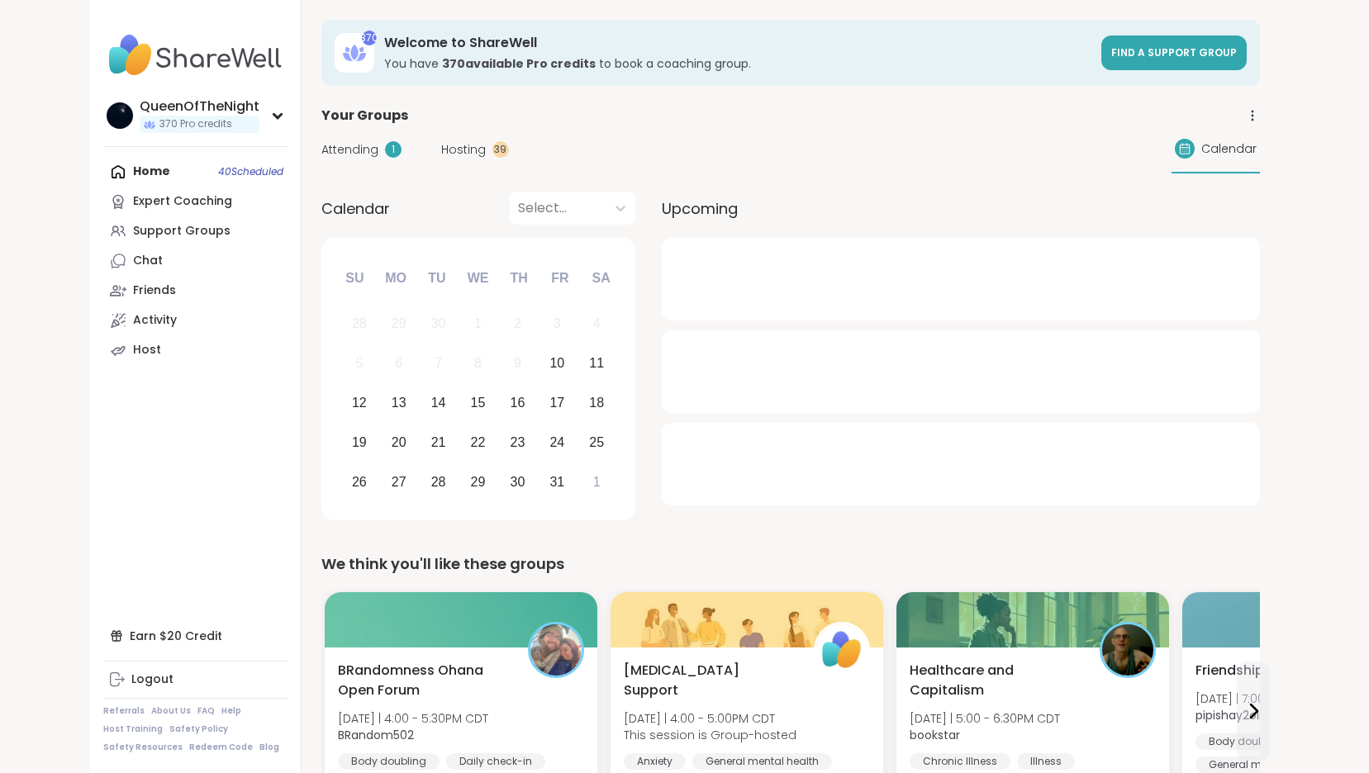
click at [471, 145] on span "Hosting" at bounding box center [463, 149] width 45 height 17
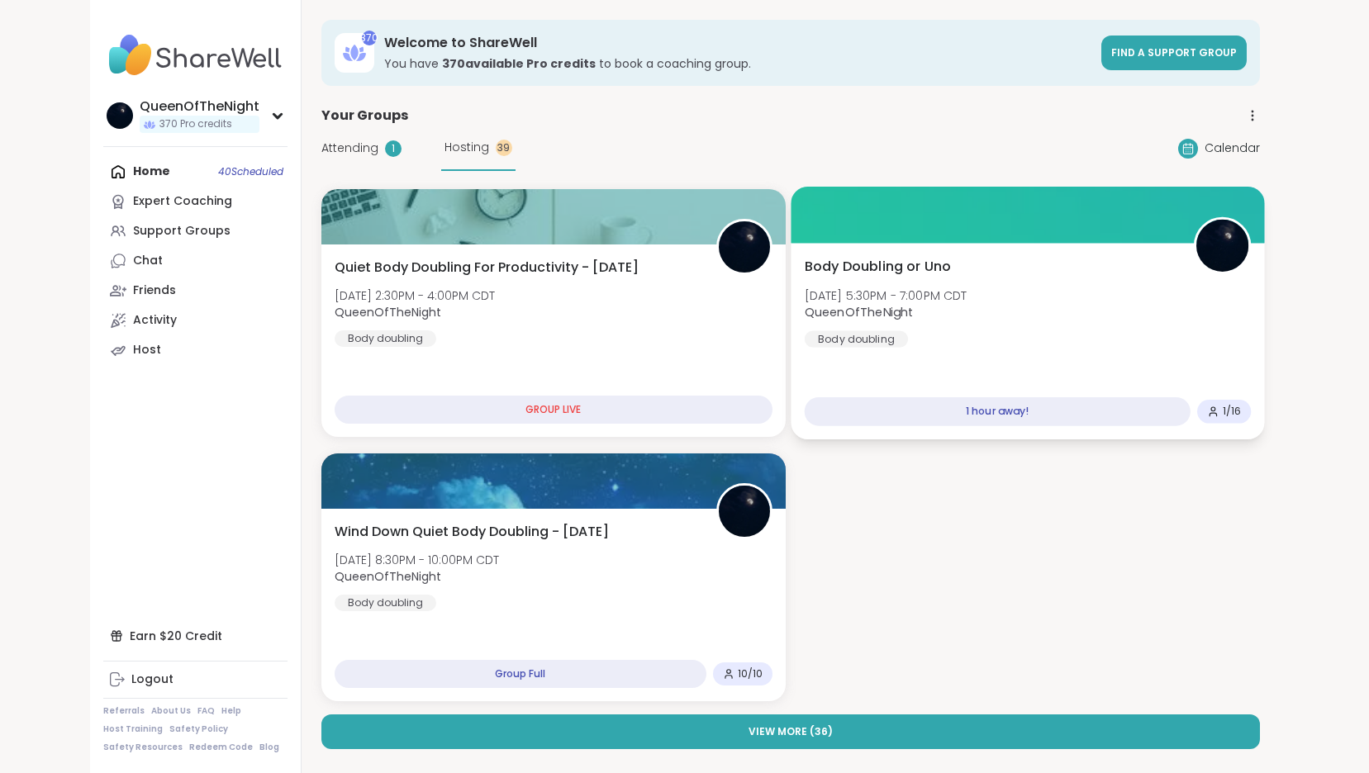
click at [1042, 341] on div "Body Doubling or Uno [DATE] 5:30PM - 7:00PM CDT QueenOfTheNight Body doubling" at bounding box center [1027, 302] width 447 height 91
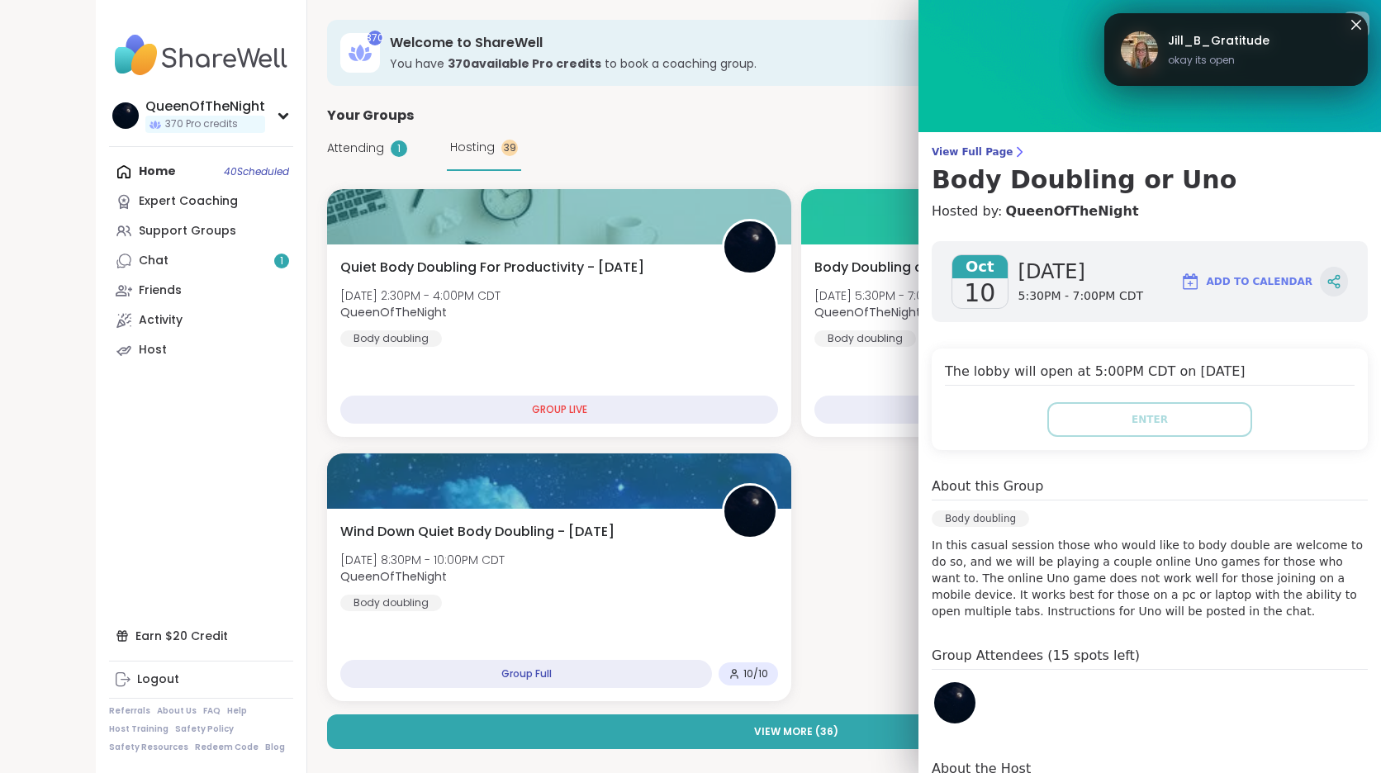
click at [1327, 279] on icon at bounding box center [1334, 281] width 15 height 15
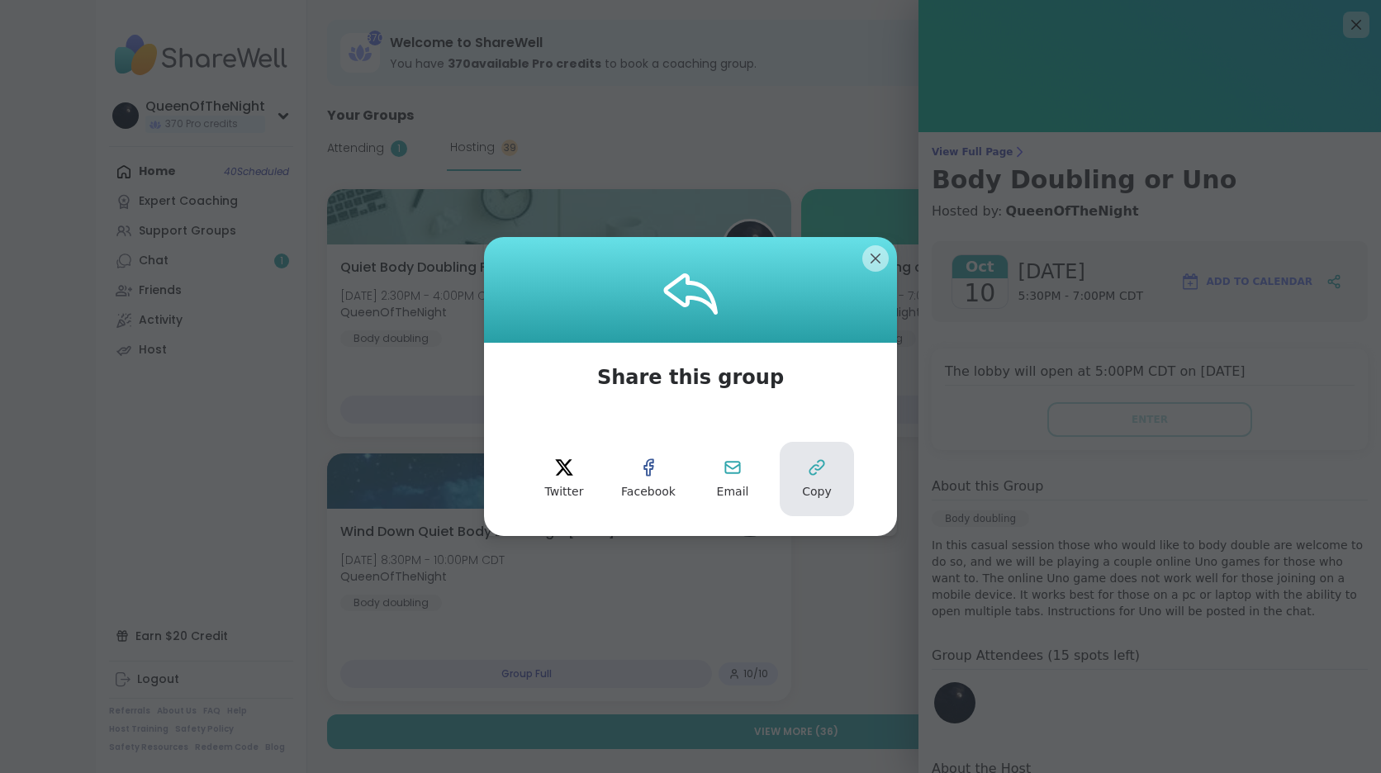
click at [810, 465] on icon at bounding box center [817, 468] width 14 height 14
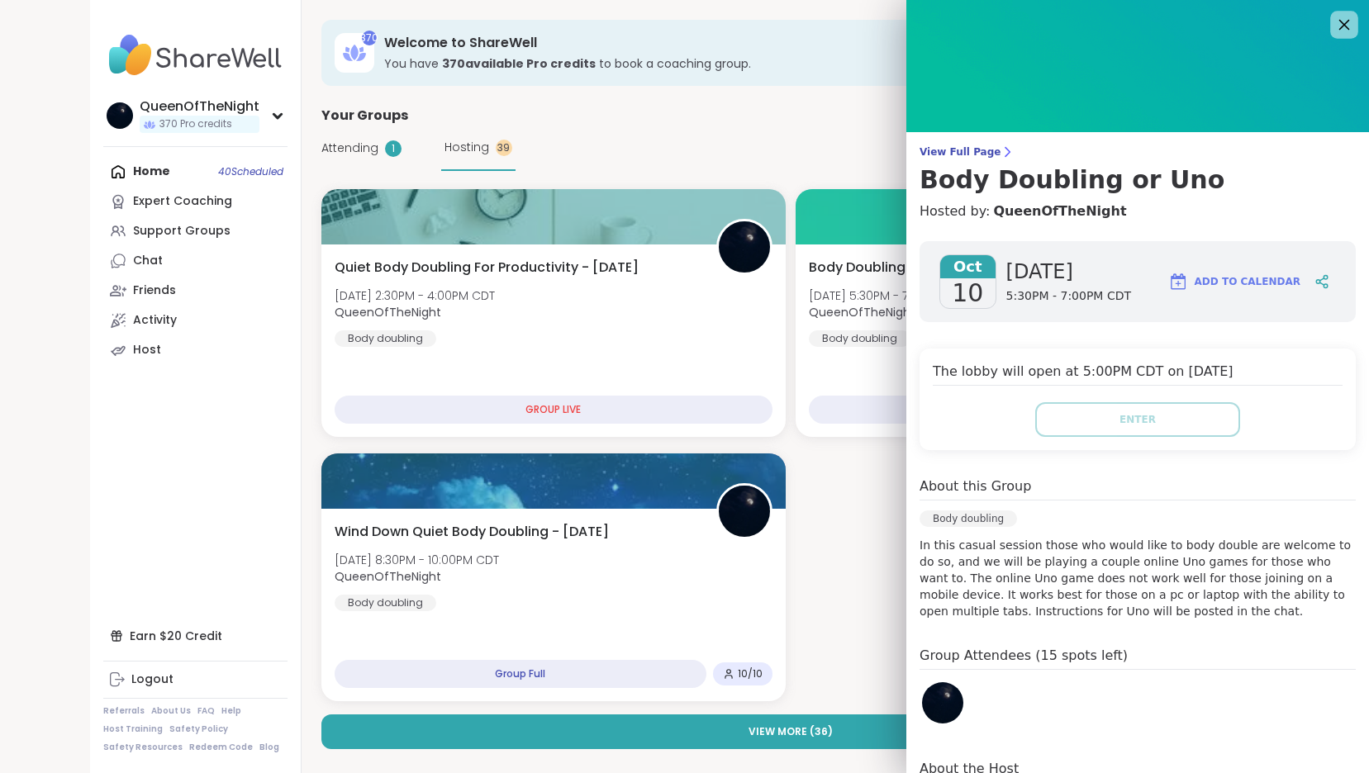
click at [1339, 29] on icon at bounding box center [1344, 25] width 11 height 11
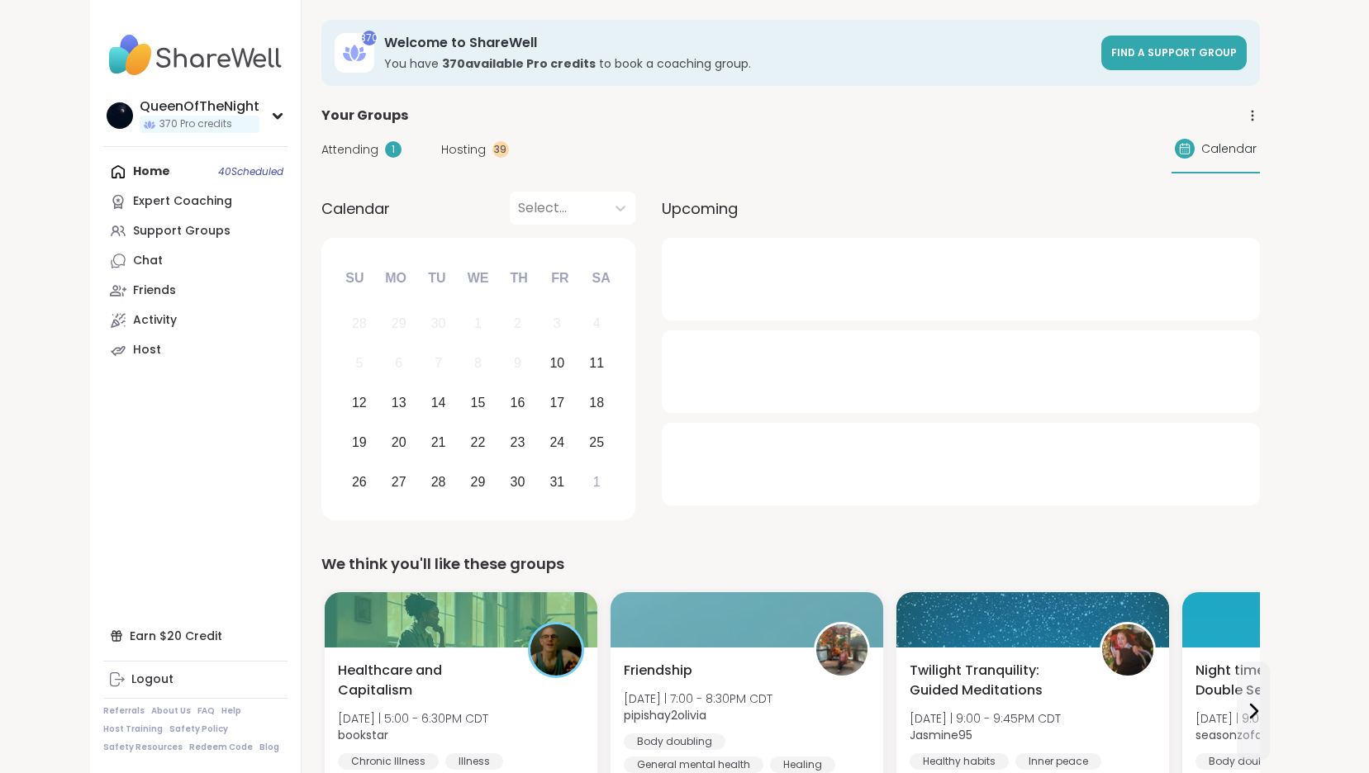
click at [466, 151] on span "Hosting" at bounding box center [463, 149] width 45 height 17
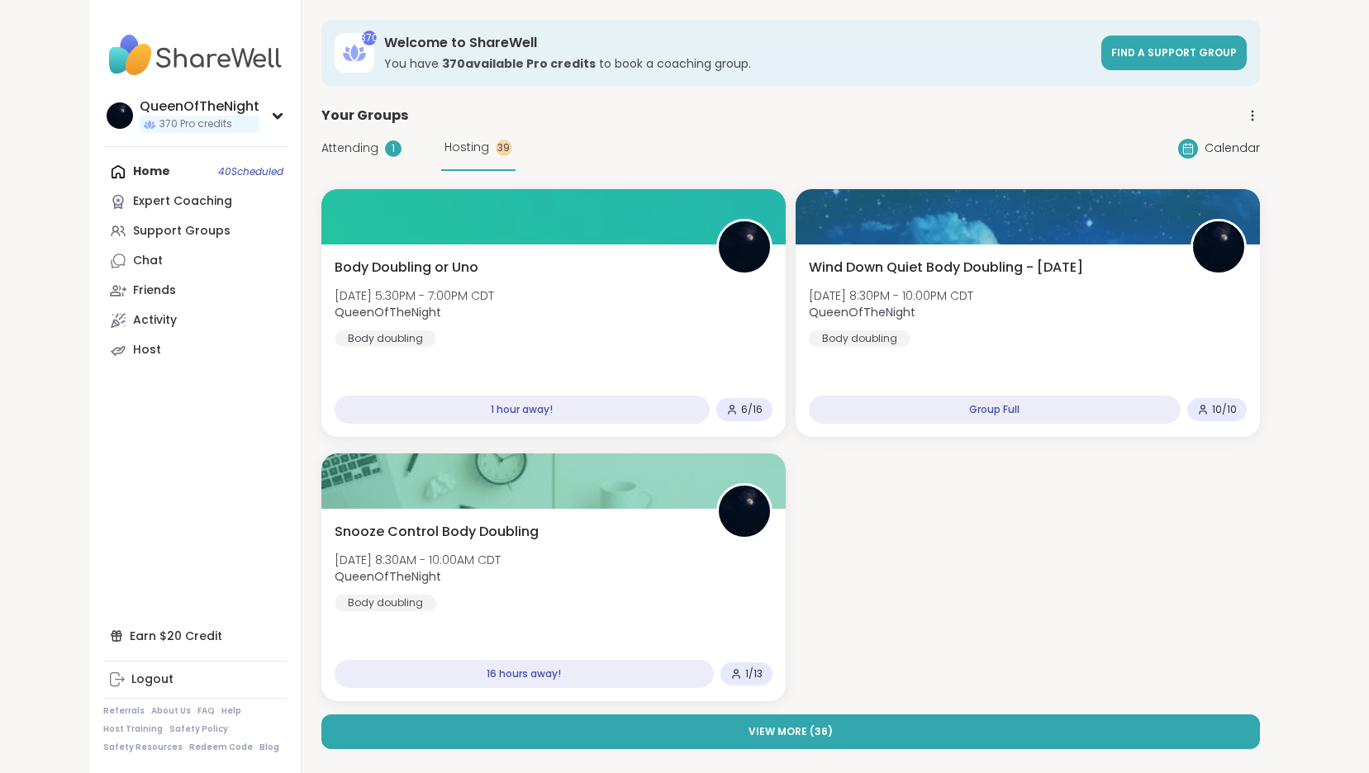
click at [354, 135] on div "Attending 1 Hosting 39" at bounding box center [418, 148] width 194 height 45
click at [340, 151] on span "Attending" at bounding box center [349, 148] width 57 height 17
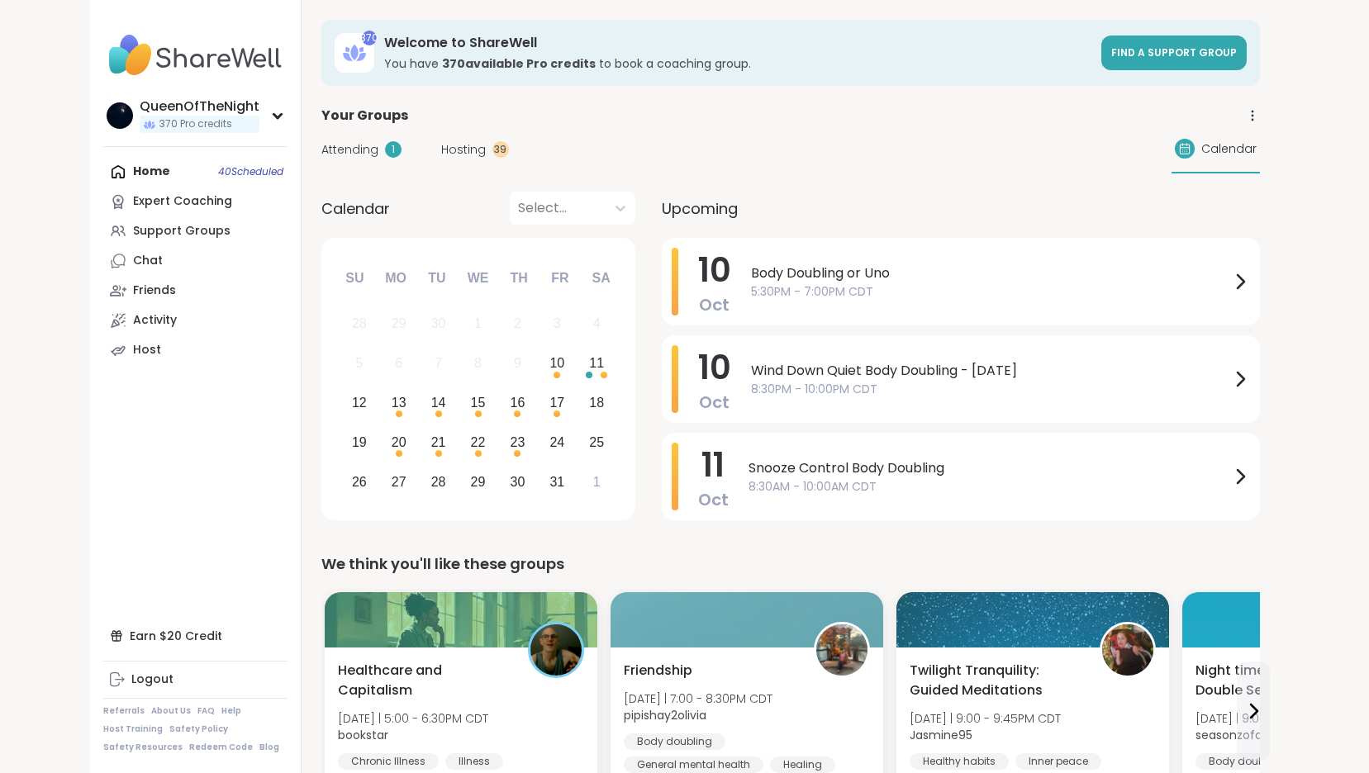
click at [355, 145] on span "Attending" at bounding box center [349, 149] width 57 height 17
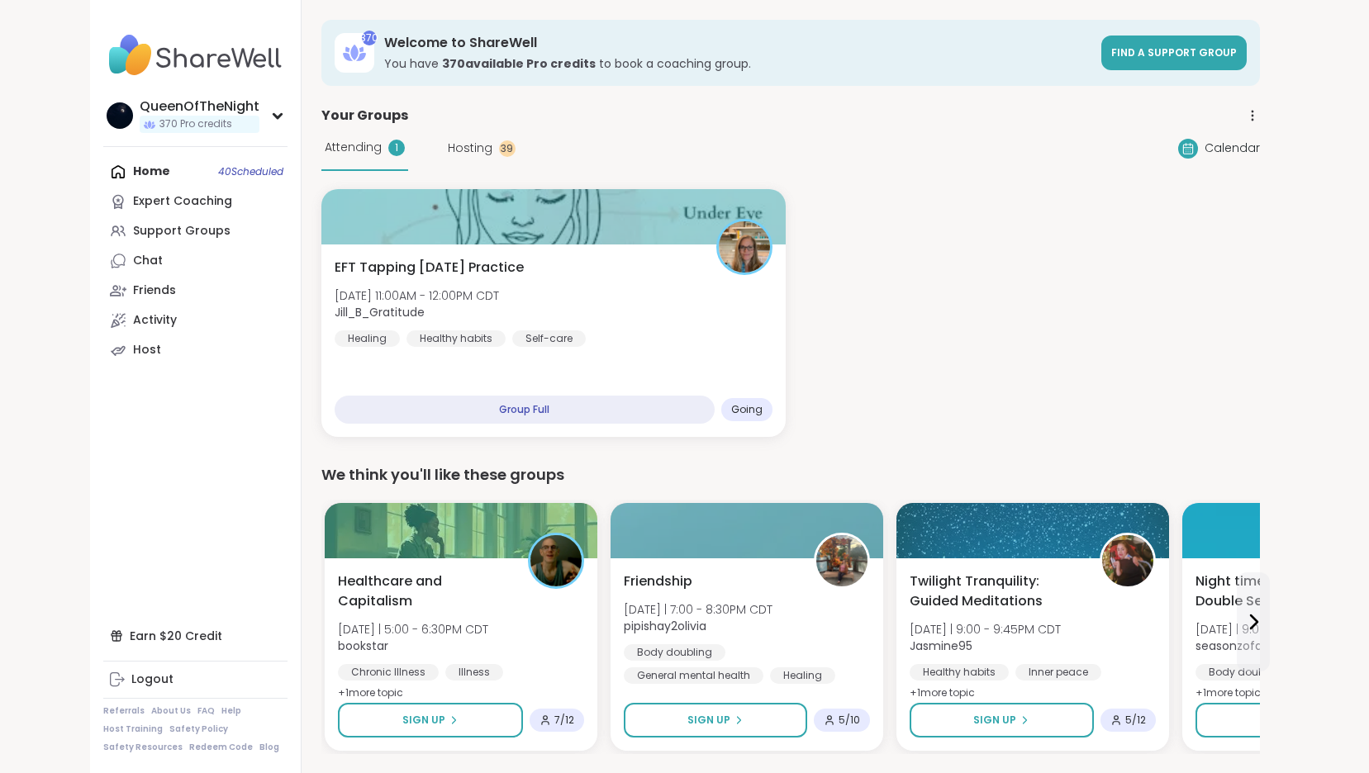
click at [467, 148] on span "Hosting" at bounding box center [470, 148] width 45 height 17
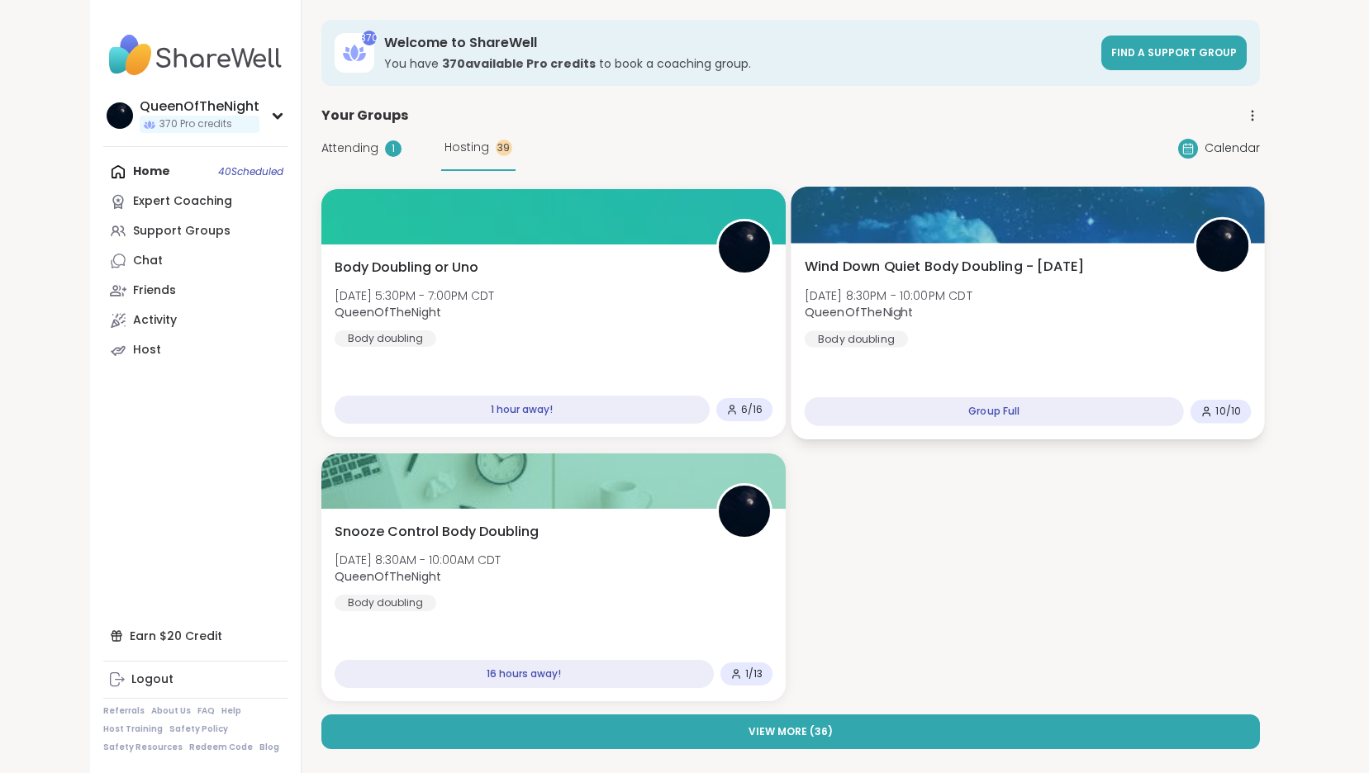
click at [1181, 326] on div "Wind Down Quiet Body Doubling - Friday Fri, Oct 10 | 8:30PM - 10:00PM CDT Queen…" at bounding box center [1027, 302] width 447 height 91
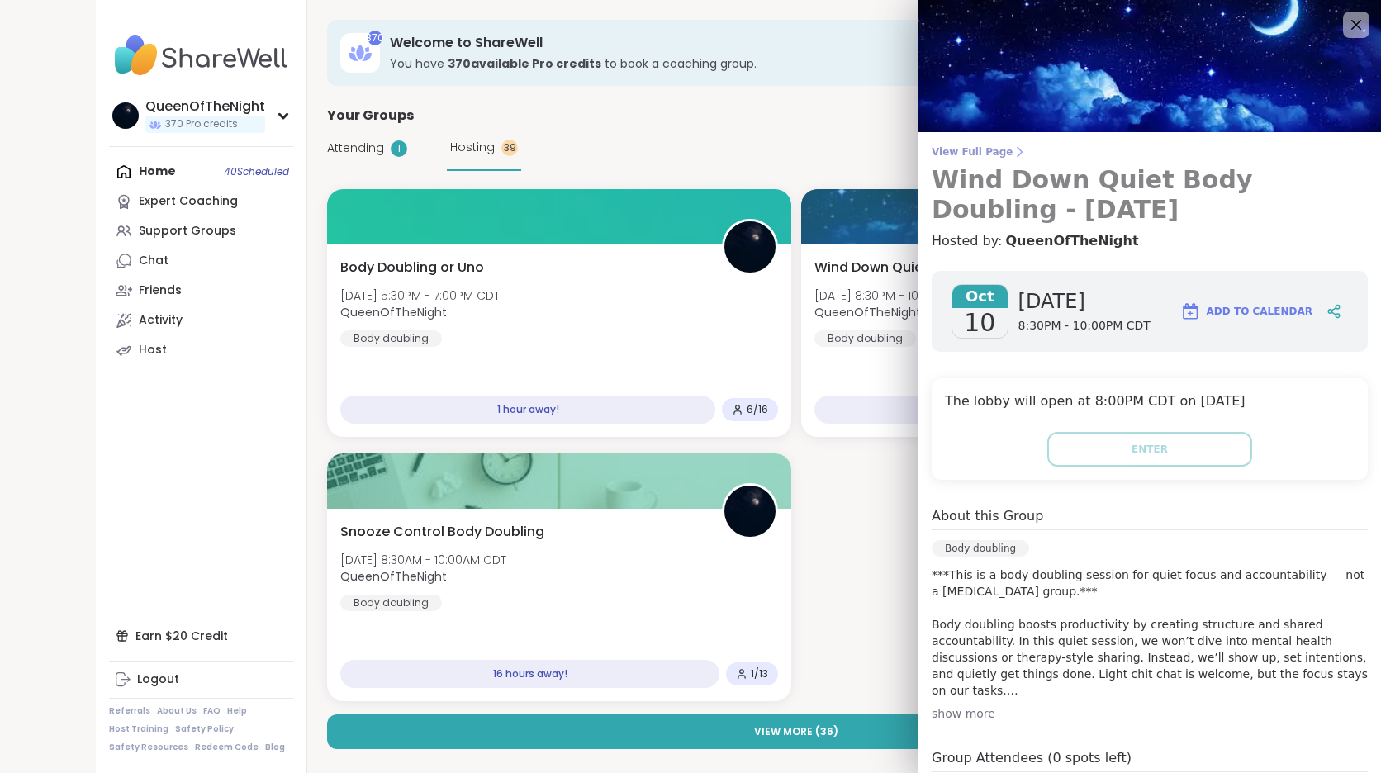
click at [971, 147] on span "View Full Page" at bounding box center [1150, 151] width 436 height 13
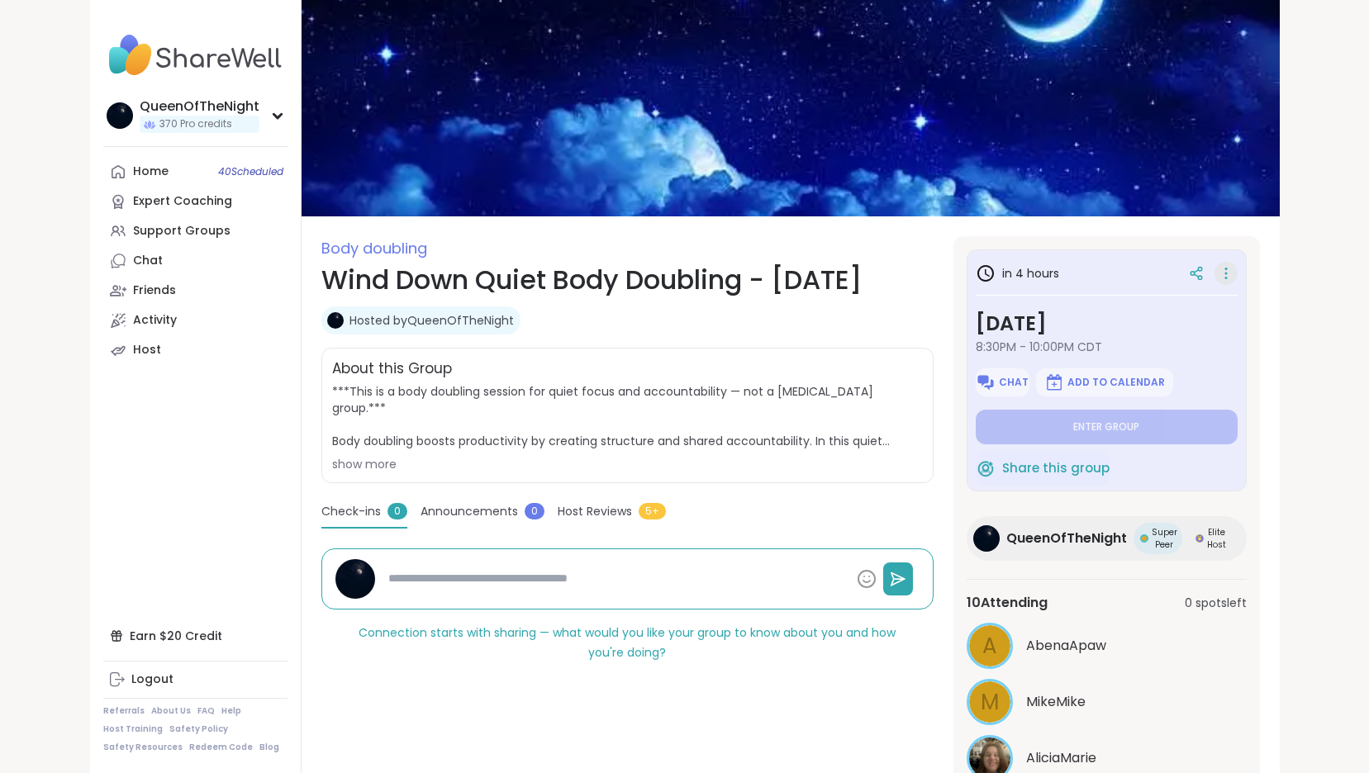
click at [1229, 269] on icon at bounding box center [1226, 273] width 17 height 23
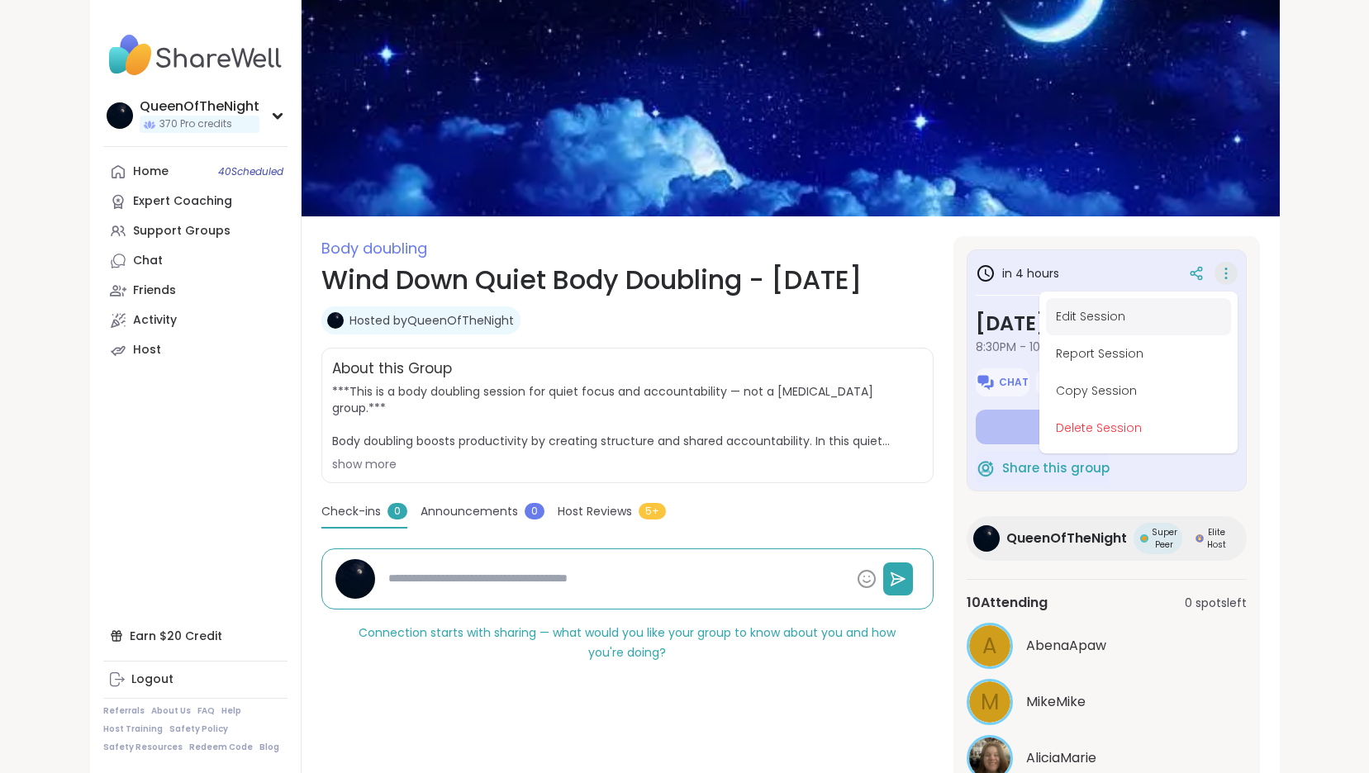
click at [1145, 318] on button "Edit Session" at bounding box center [1138, 316] width 185 height 37
type textarea "*"
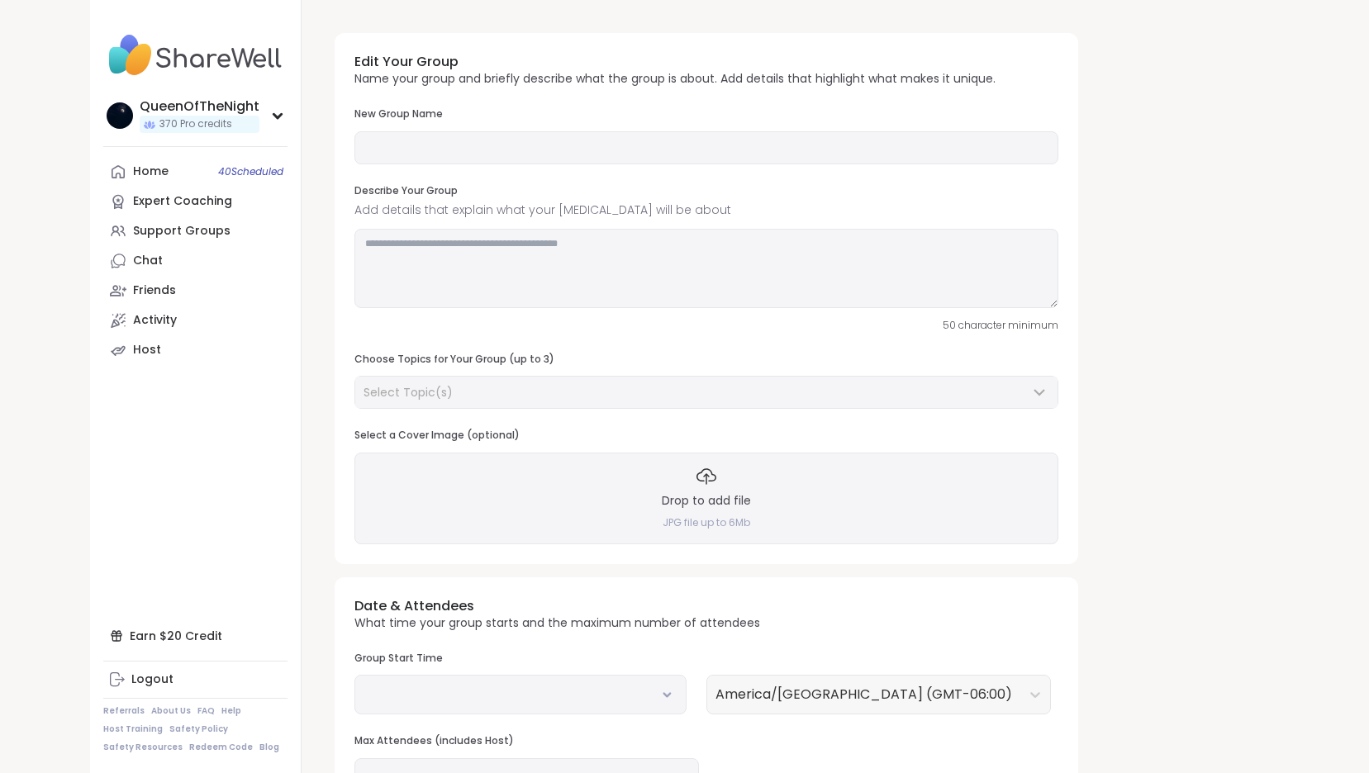
type input "**********"
type textarea "**********"
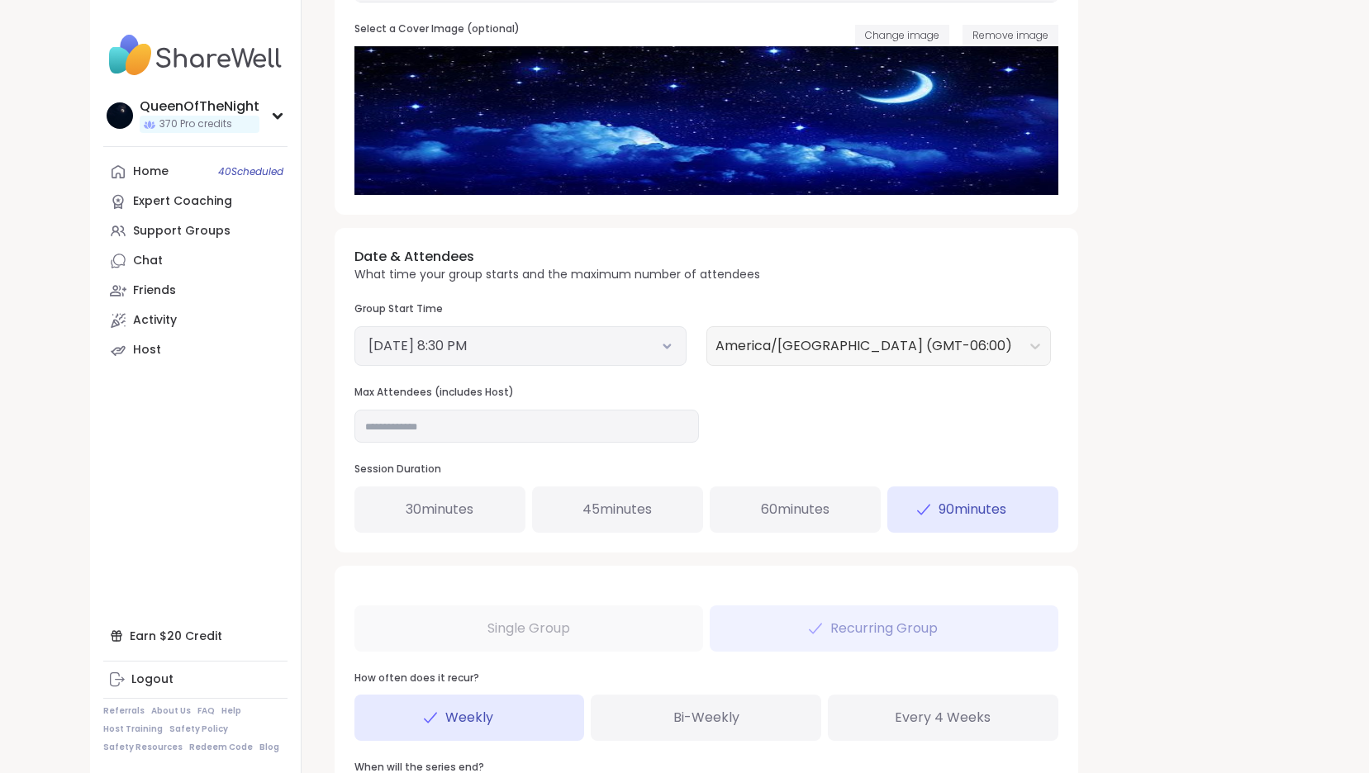
scroll to position [399, 0]
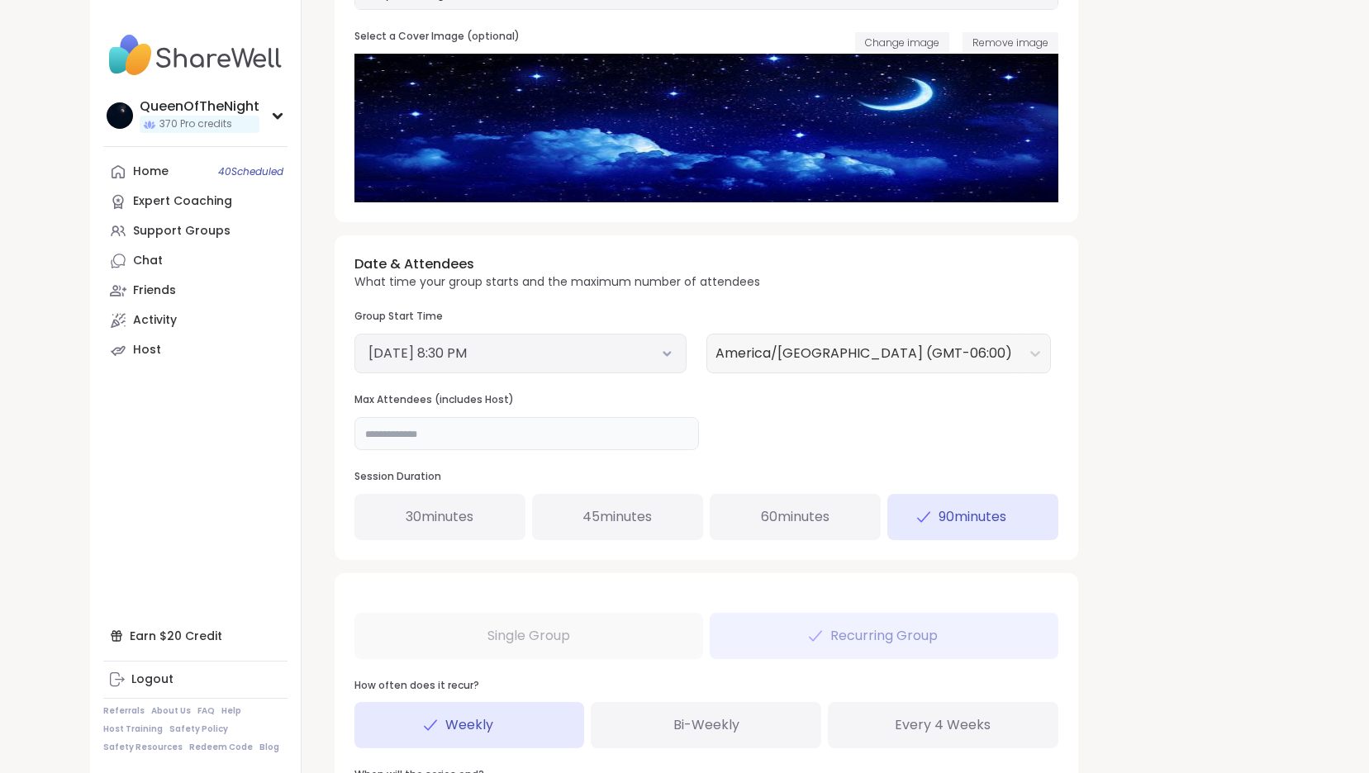
click at [473, 428] on input "**" at bounding box center [526, 433] width 345 height 33
type input "**"
click at [1226, 433] on div "**********" at bounding box center [790, 290] width 939 height 1338
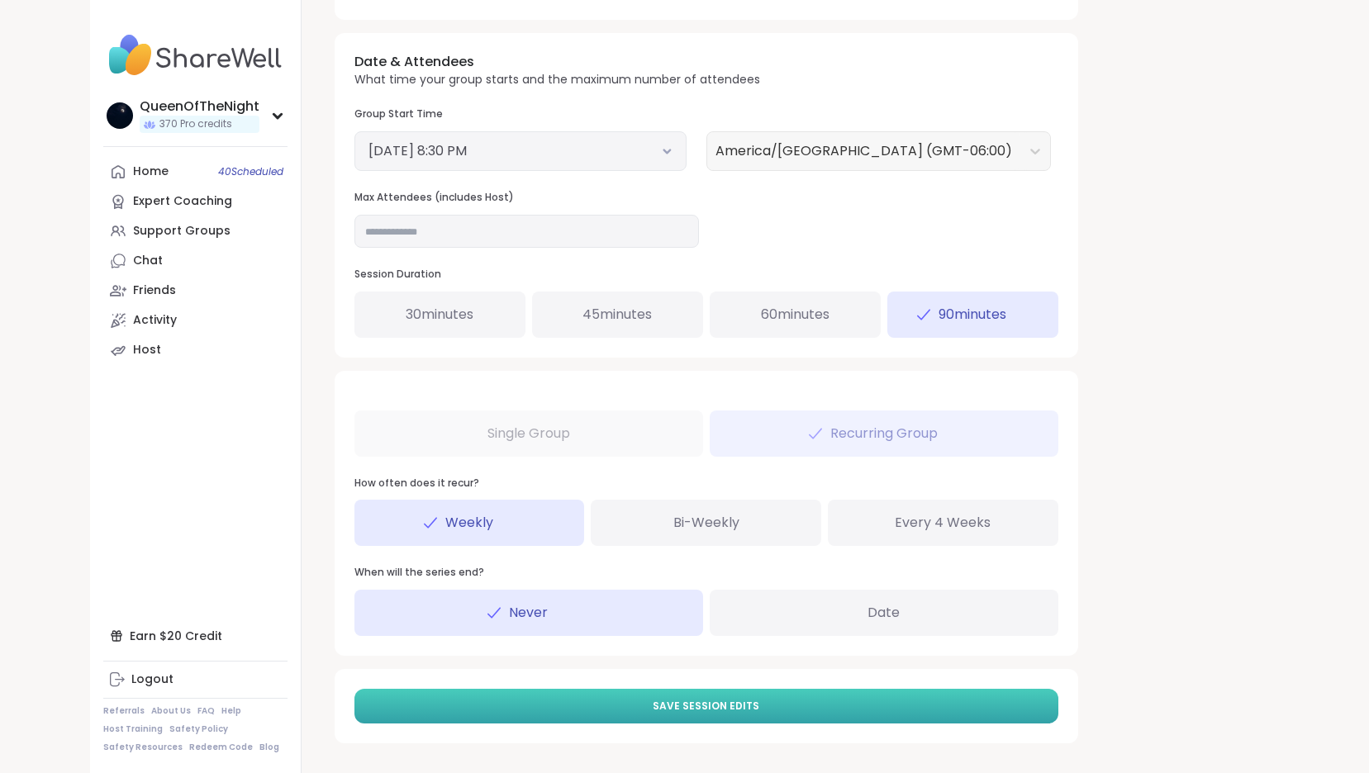
click at [876, 703] on button "Save Session Edits" at bounding box center [706, 706] width 704 height 35
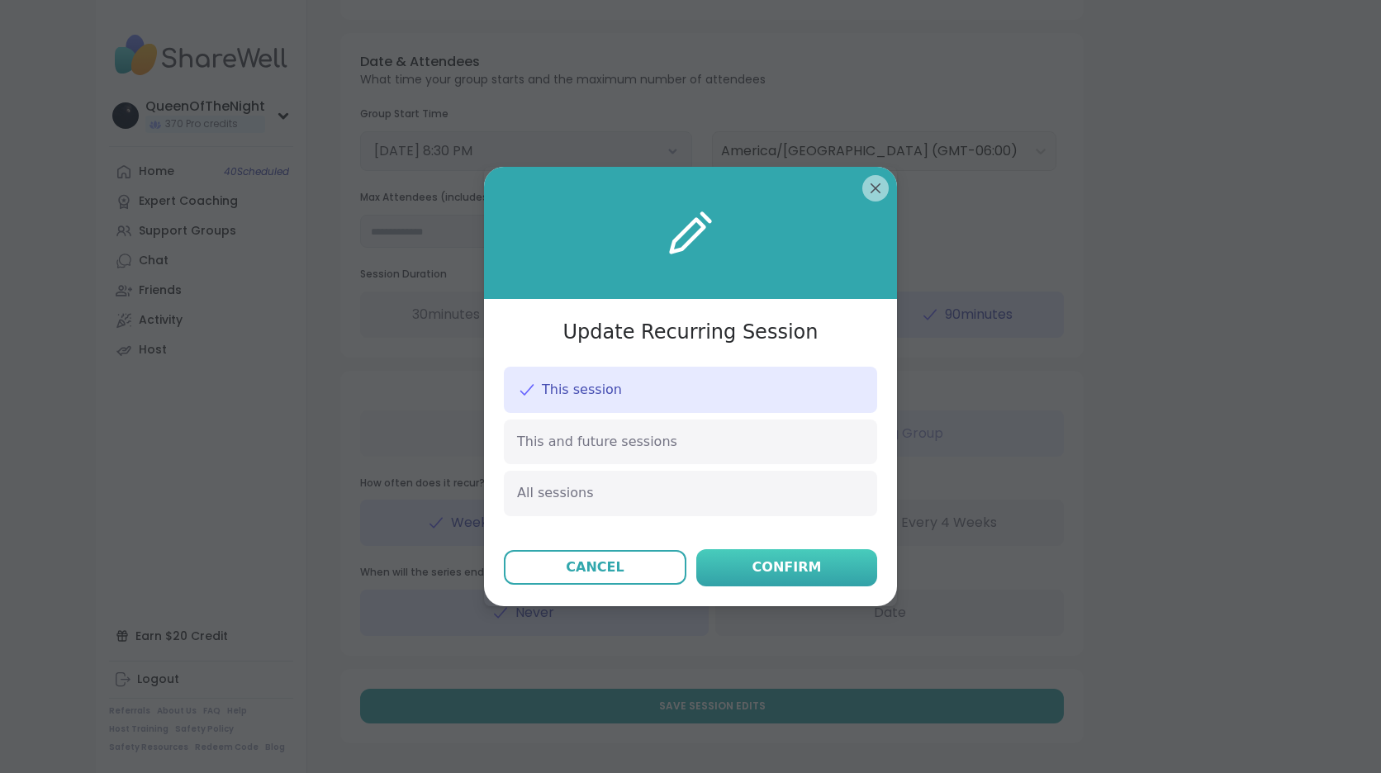
click at [798, 563] on div "Confirm" at bounding box center [787, 568] width 69 height 20
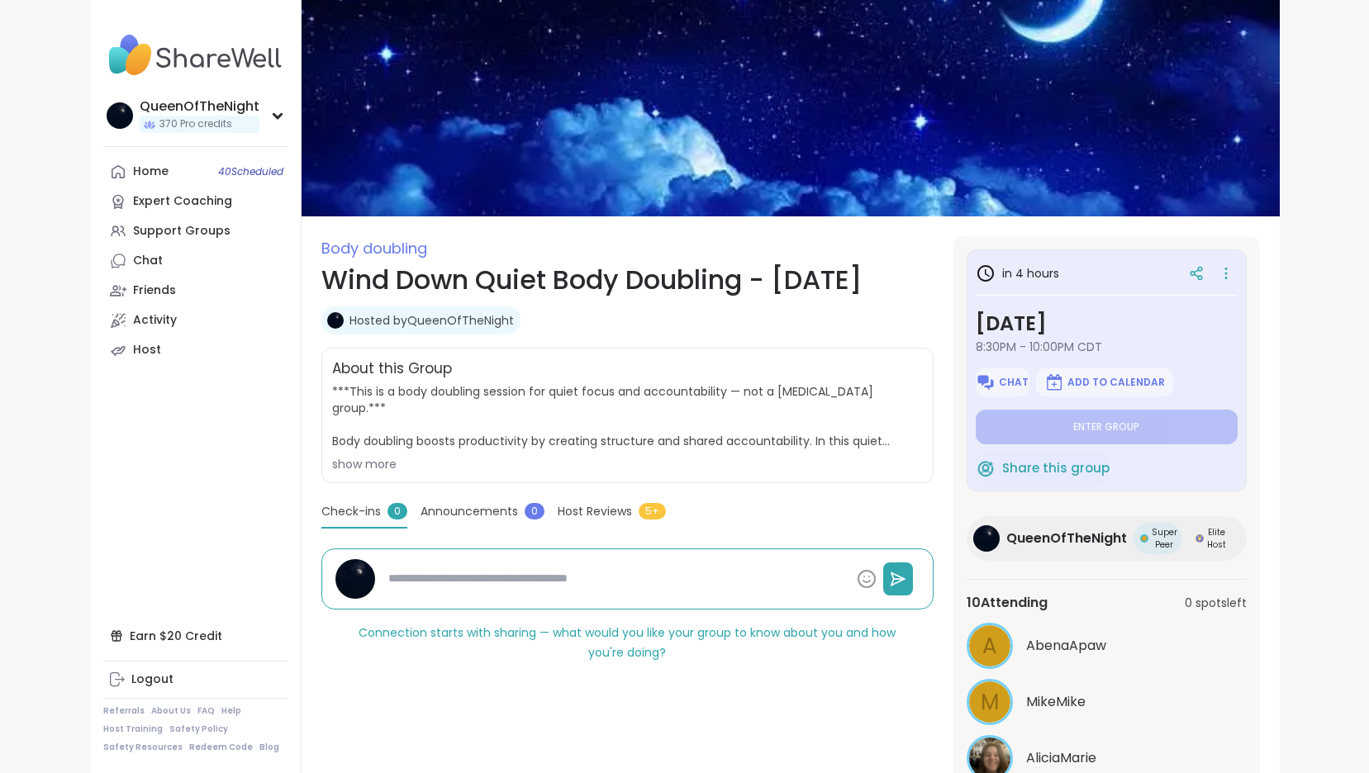
type textarea "*"
